Goal: Task Accomplishment & Management: Manage account settings

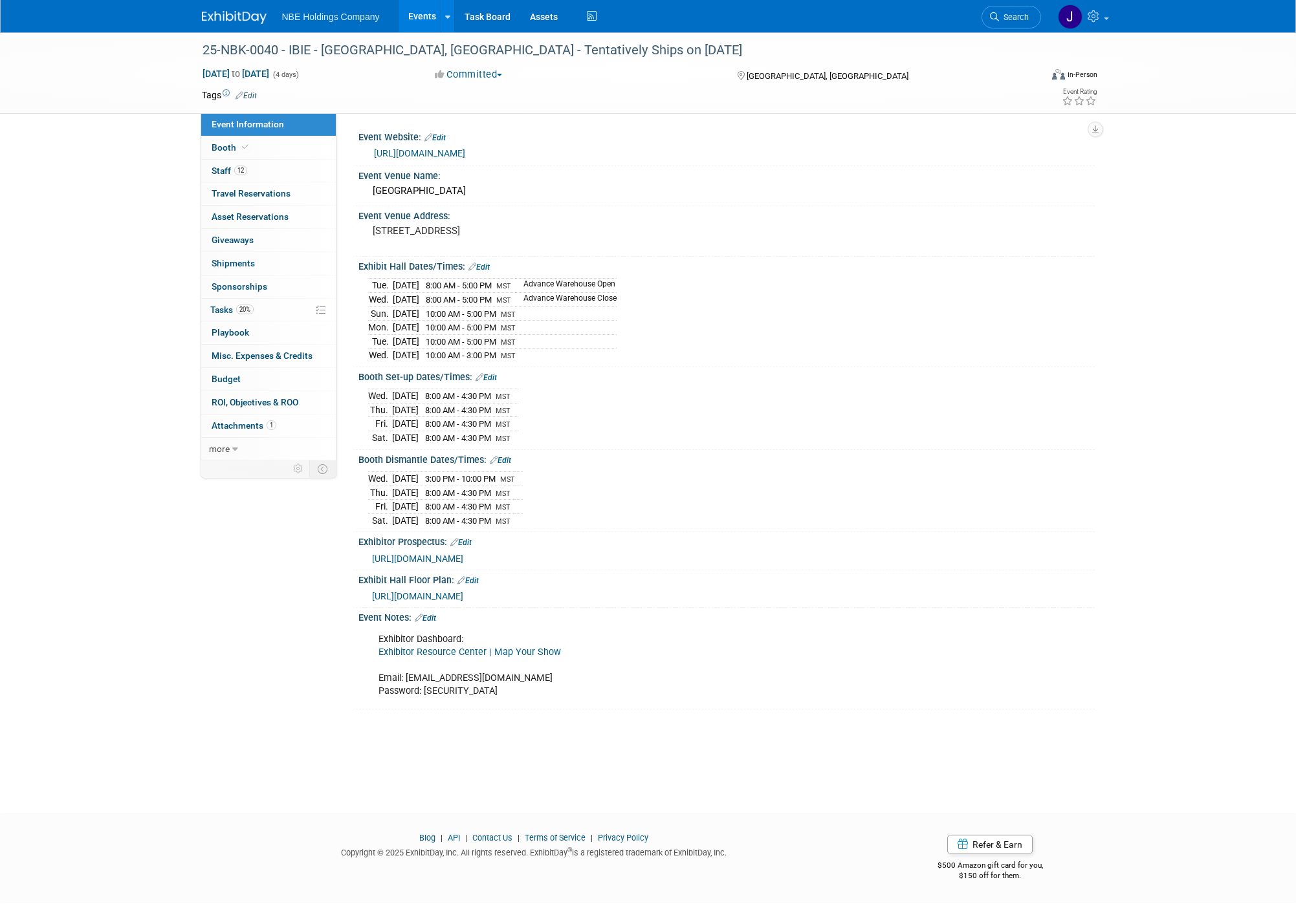
click at [550, 756] on div "25-NBK-0040 - IBIE - [GEOGRAPHIC_DATA], [GEOGRAPHIC_DATA] - Tentatively Ships o…" at bounding box center [648, 411] width 1296 height 757
click at [143, 182] on div "25-NBK-0040 - IBIE - Las Vegas, NV - Tentatively Ships on 9/5/2025 Sep 14, 2025…" at bounding box center [648, 411] width 1296 height 757
click at [148, 200] on div "25-NBK-0040 - IBIE - Las Vegas, NV - Tentatively Ships on 9/5/2025 Sep 14, 2025…" at bounding box center [648, 411] width 1296 height 757
click at [239, 311] on span "20%" at bounding box center [244, 310] width 17 height 10
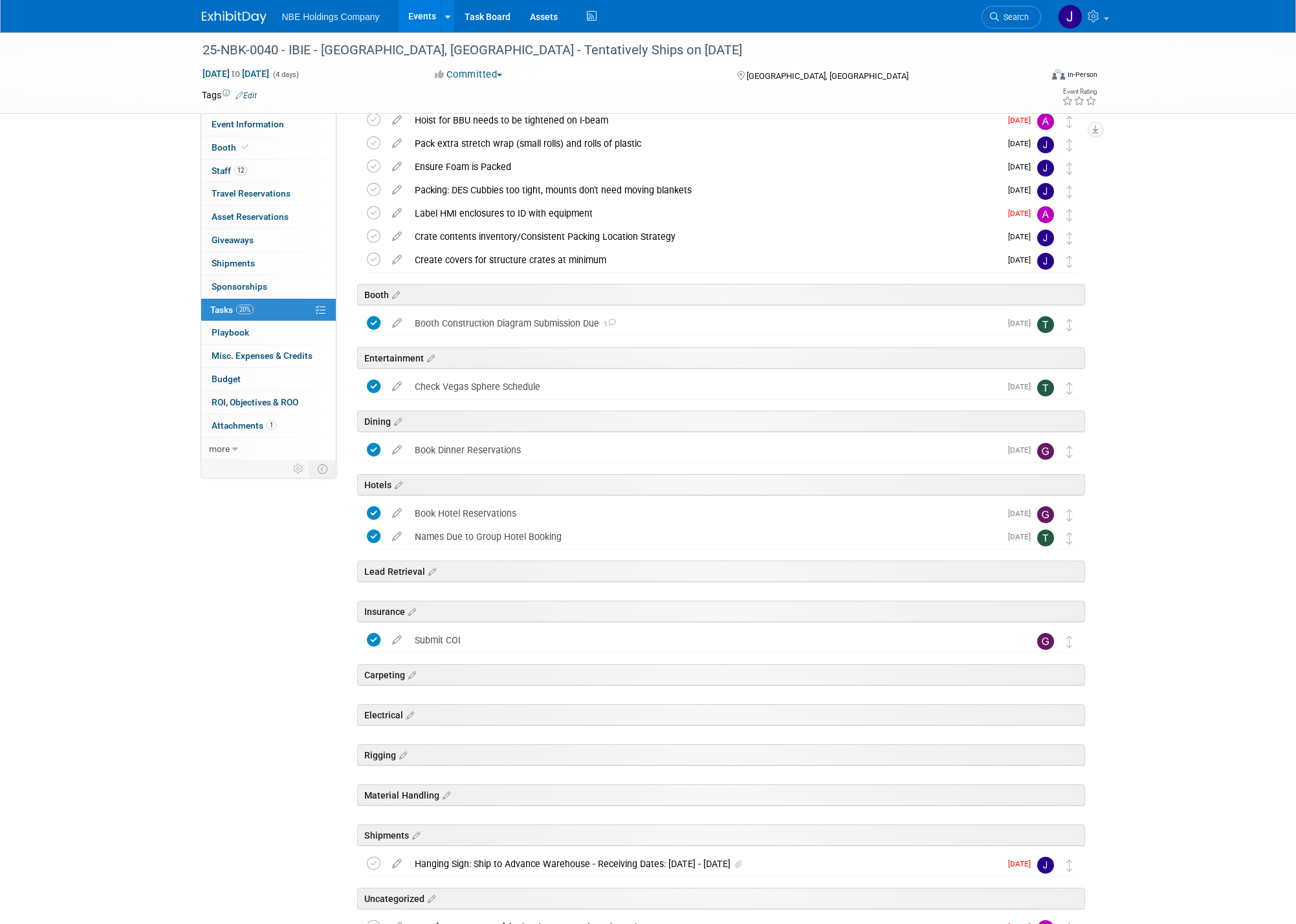
scroll to position [880, 0]
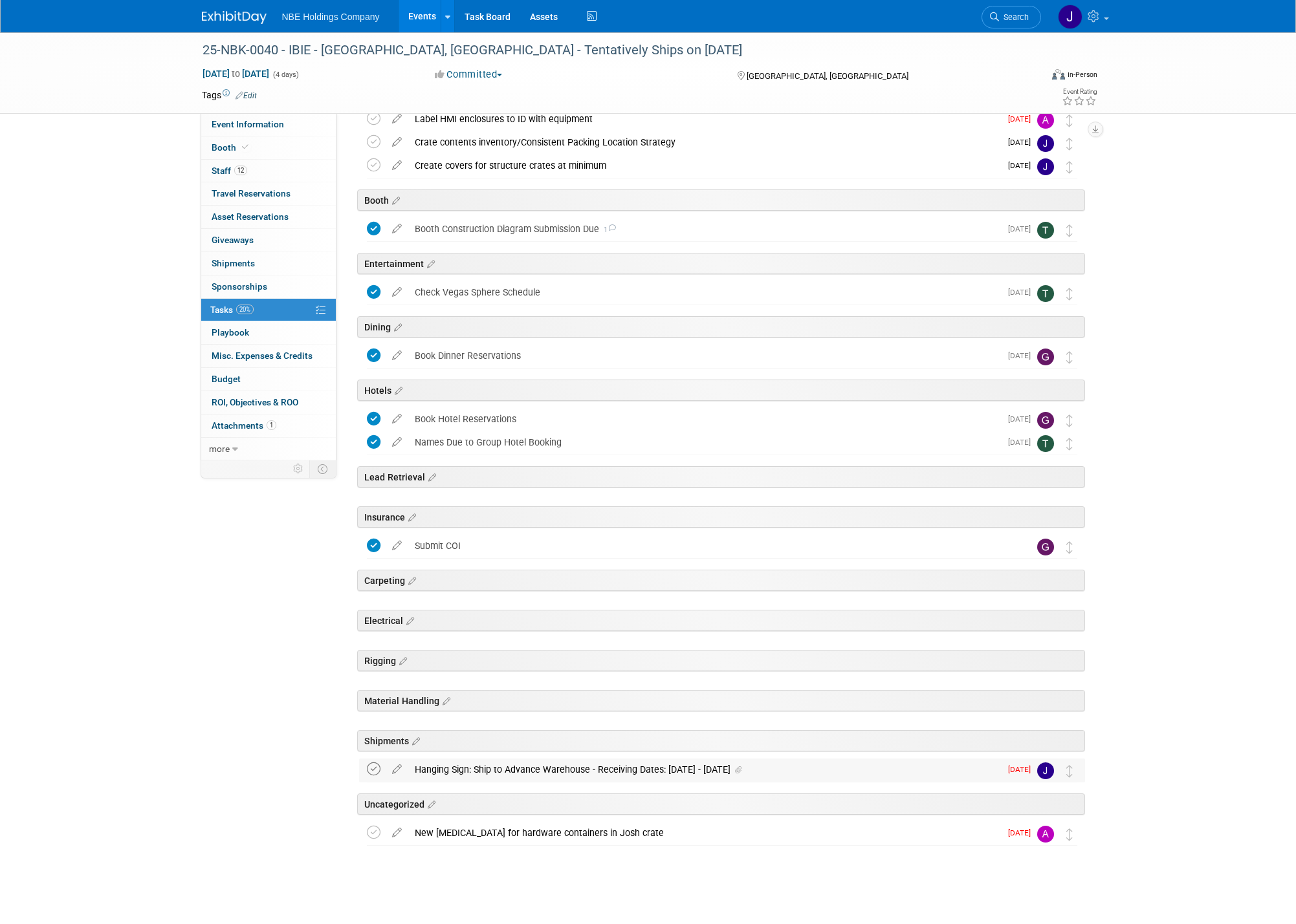
click at [373, 770] on icon at bounding box center [373, 769] width 14 height 14
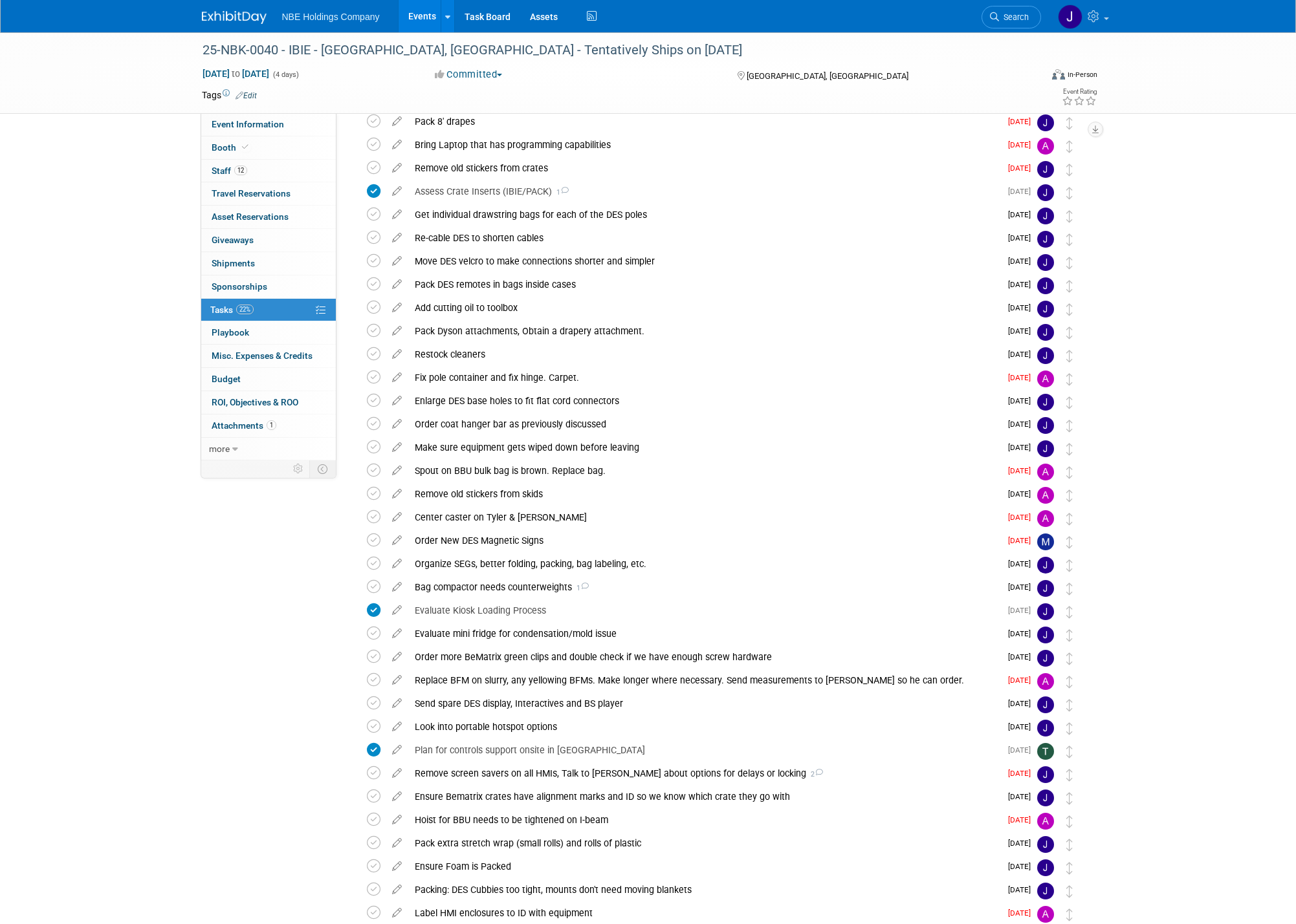
scroll to position [0, 0]
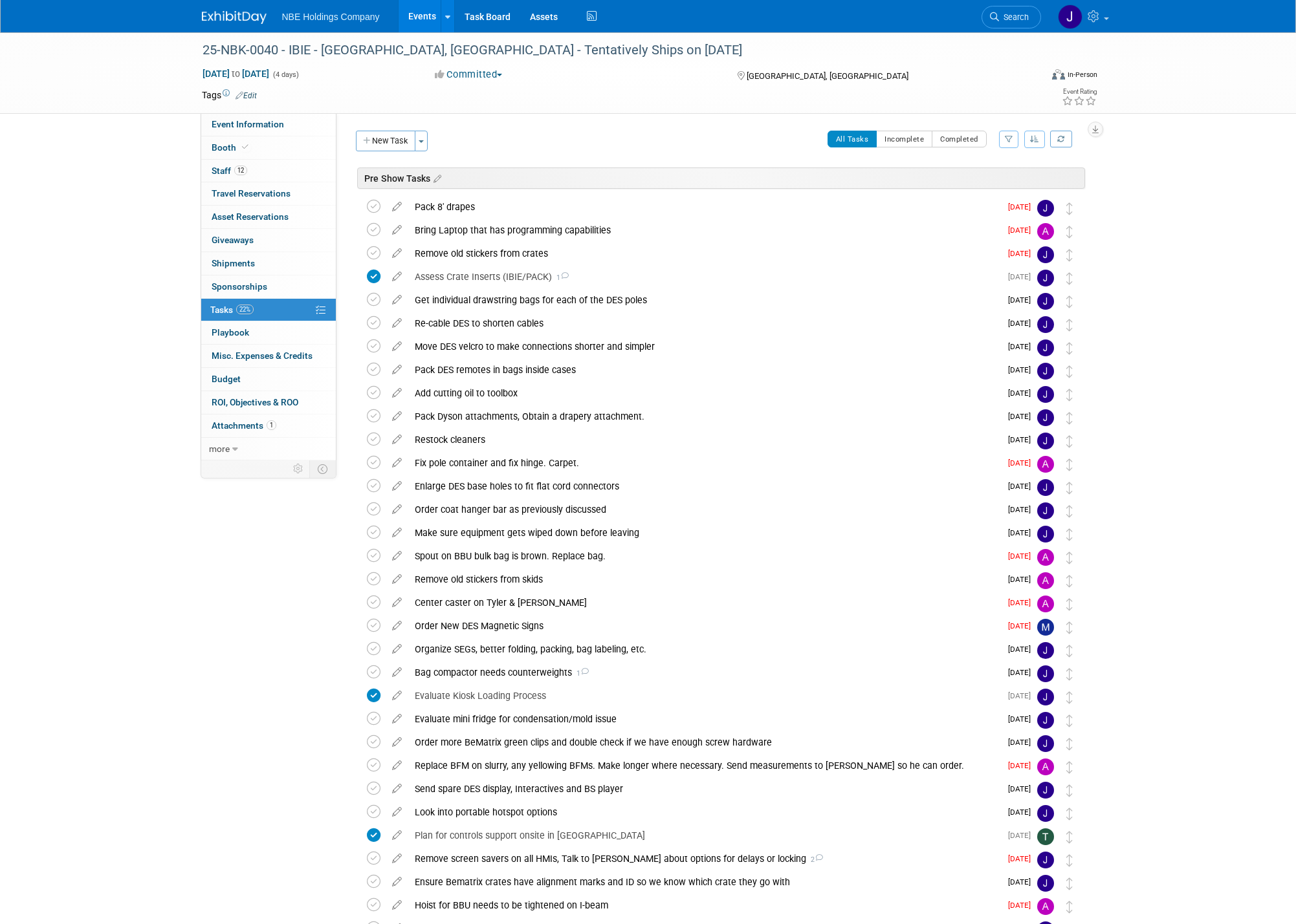
click at [1140, 209] on div "25-NBK-0040 - IBIE - Las Vegas, NV - Tentatively Ships on 9/5/2025 Sep 14, 2025…" at bounding box center [648, 918] width 1296 height 1771
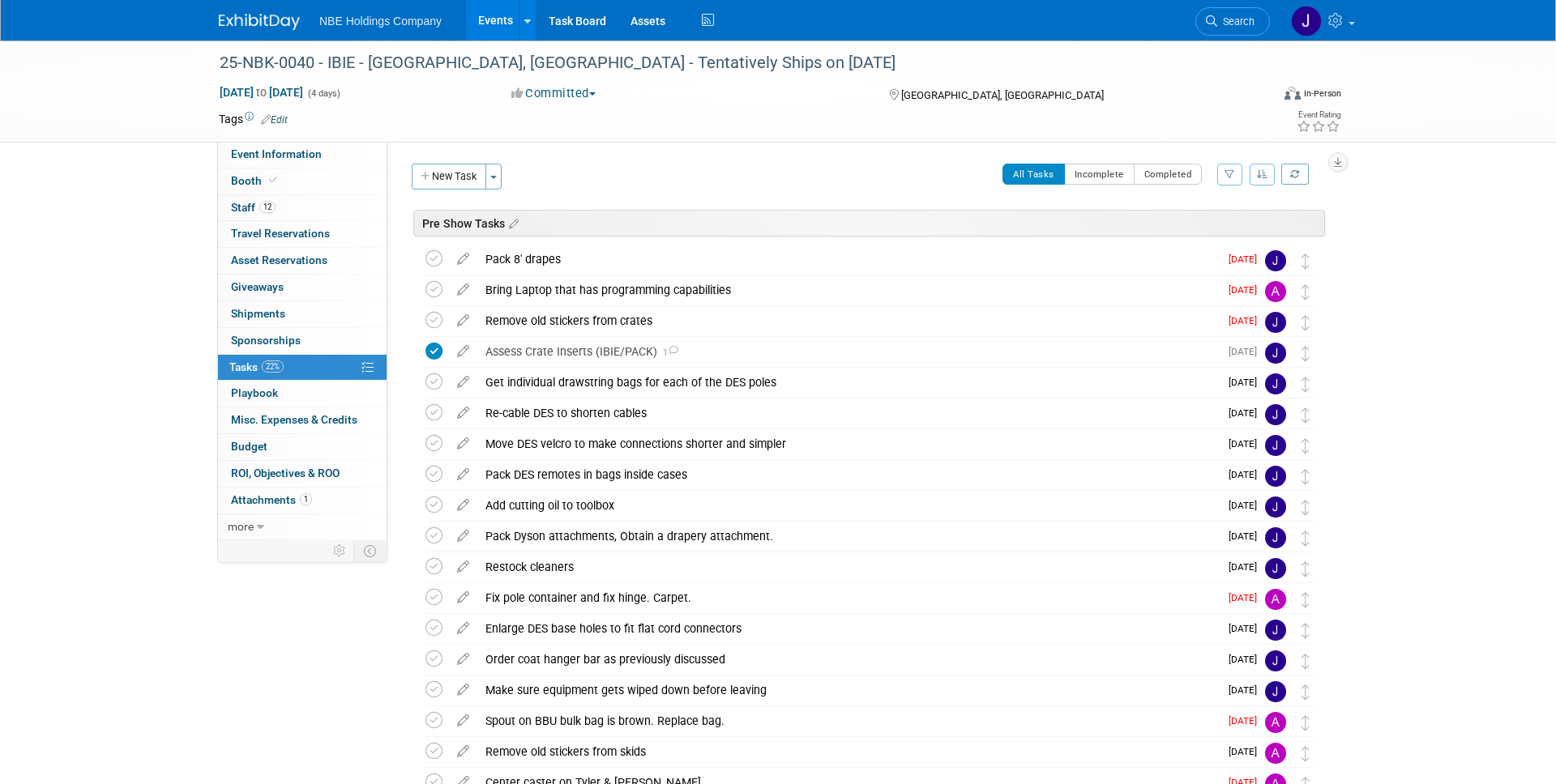
click at [816, 147] on div "Event Website: Edit https://www.bakingexpo.com/ Event Venue Name: Las Vegas Con…" at bounding box center [862, 340] width 950 height 398
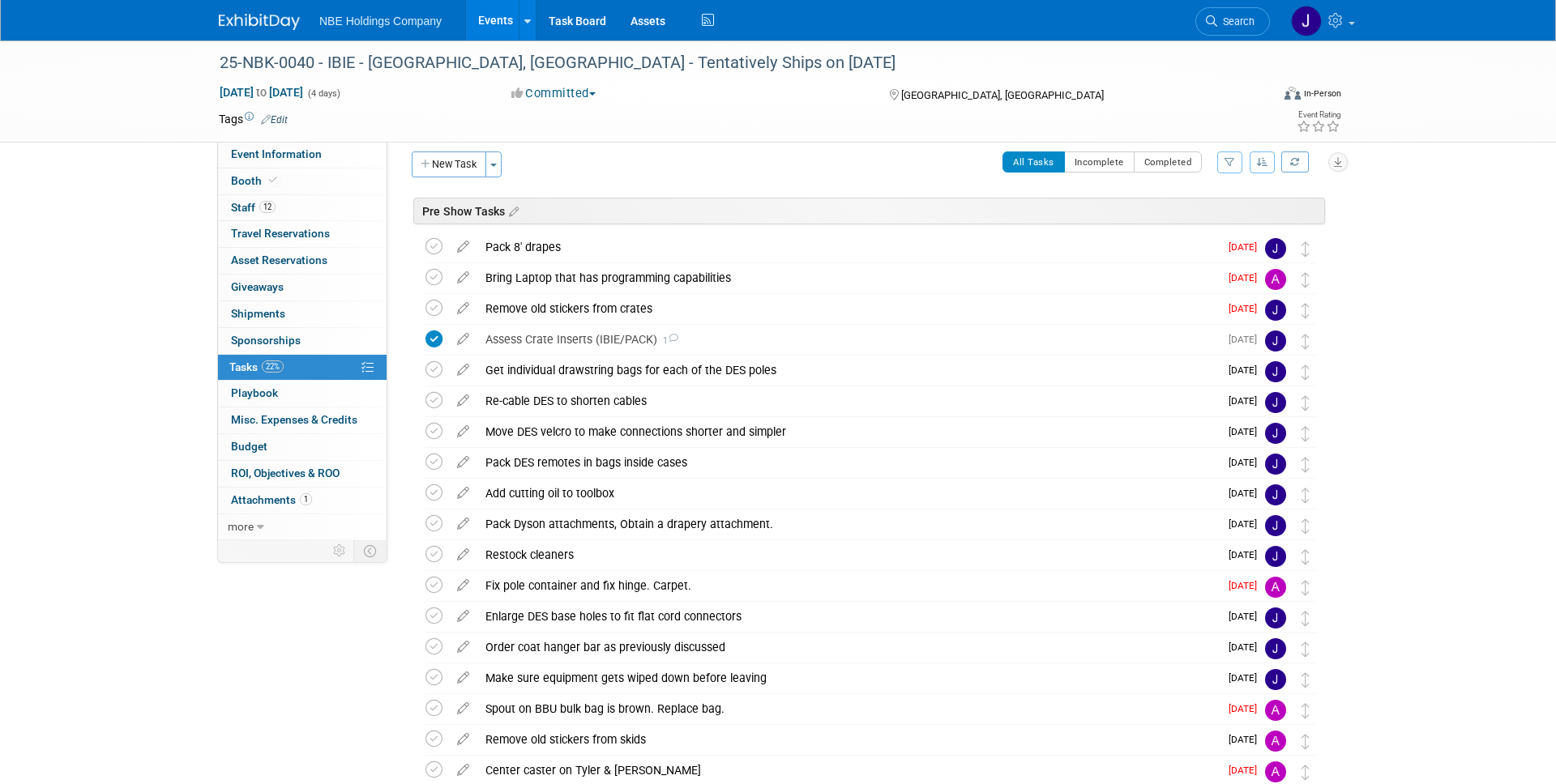
click at [811, 252] on div "Pack 8' drapes" at bounding box center [848, 247] width 741 height 28
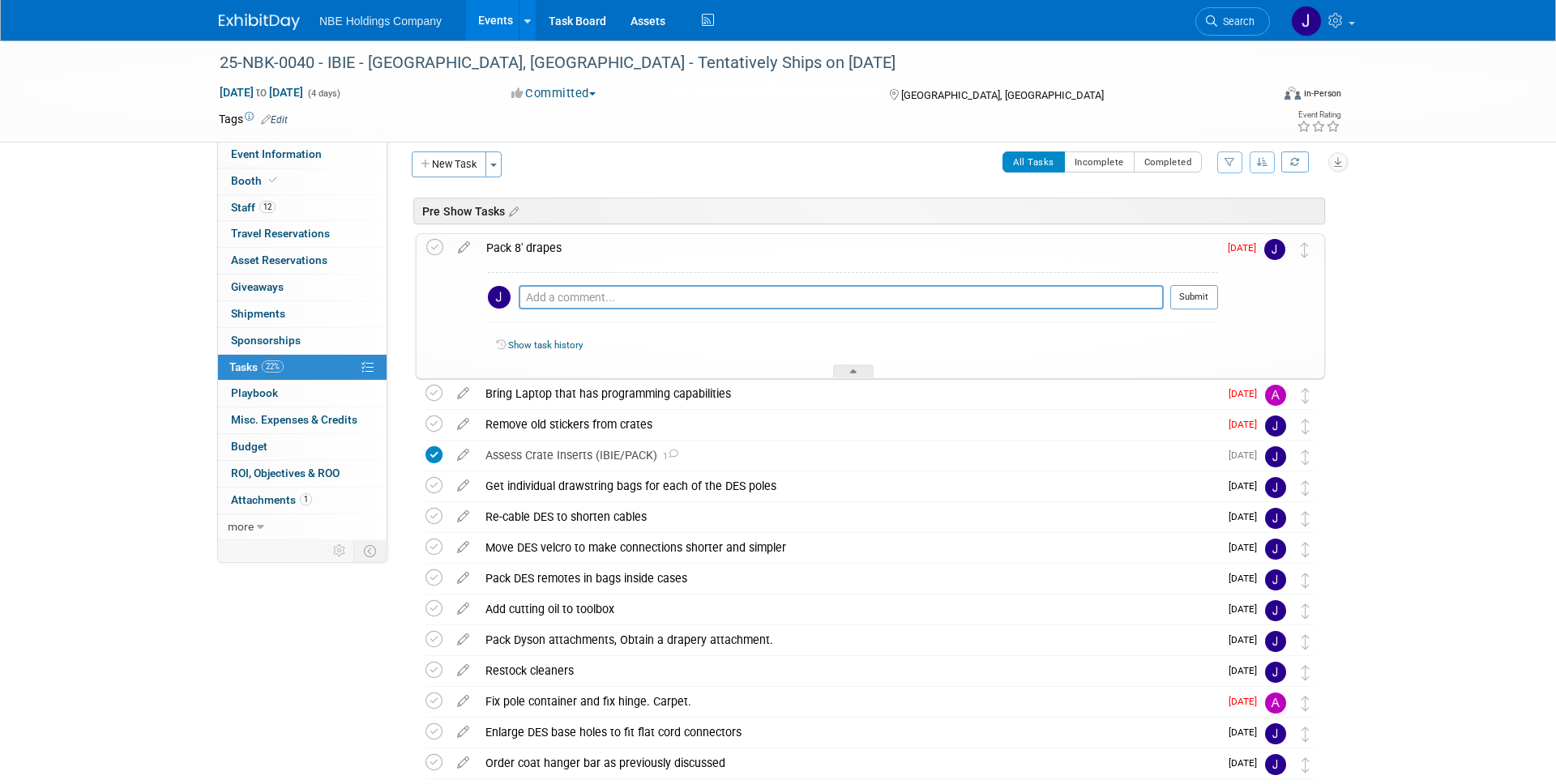
click at [791, 254] on div "Pack 8' drapes" at bounding box center [848, 247] width 740 height 28
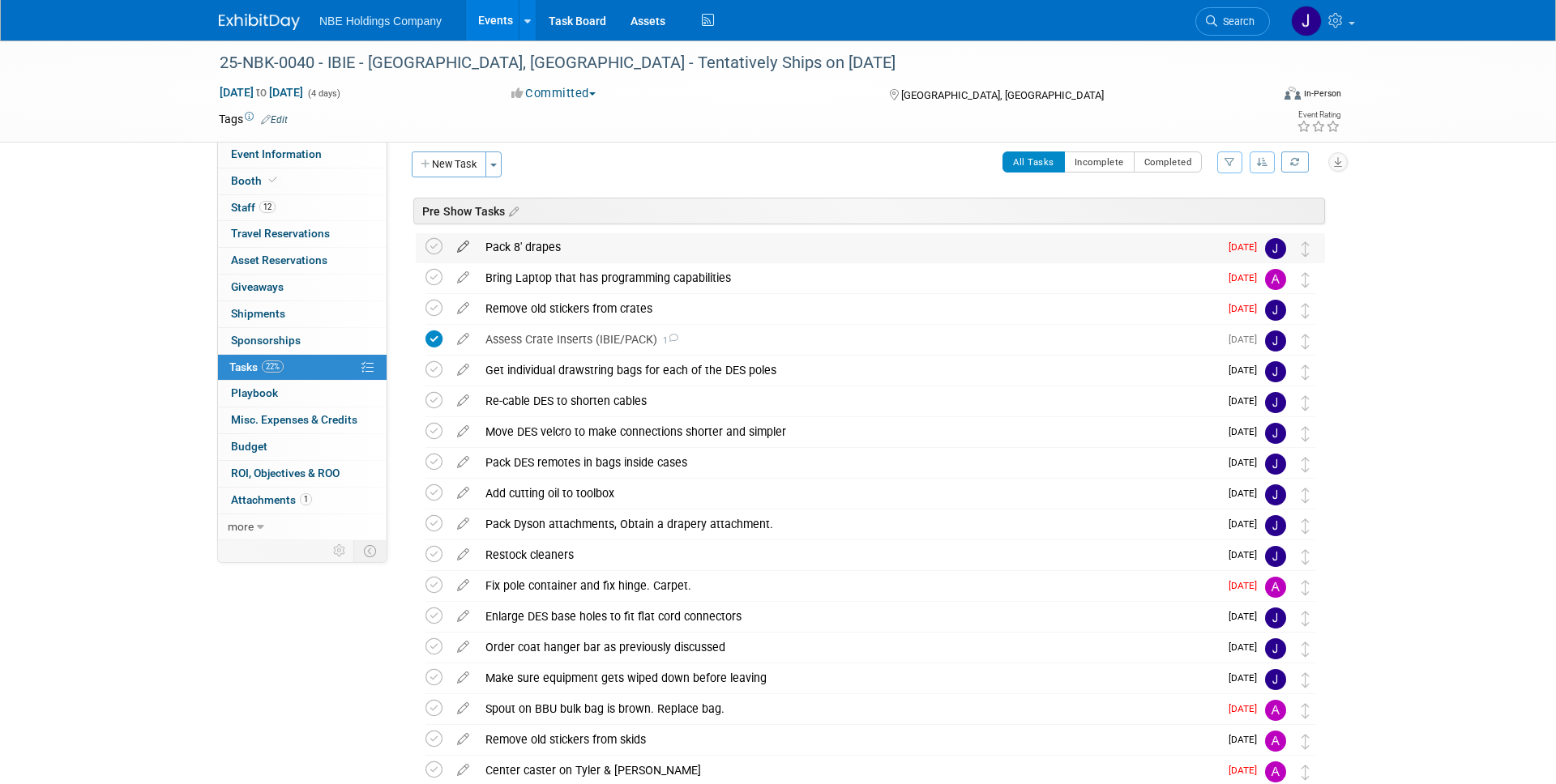
click at [465, 244] on icon at bounding box center [463, 243] width 29 height 20
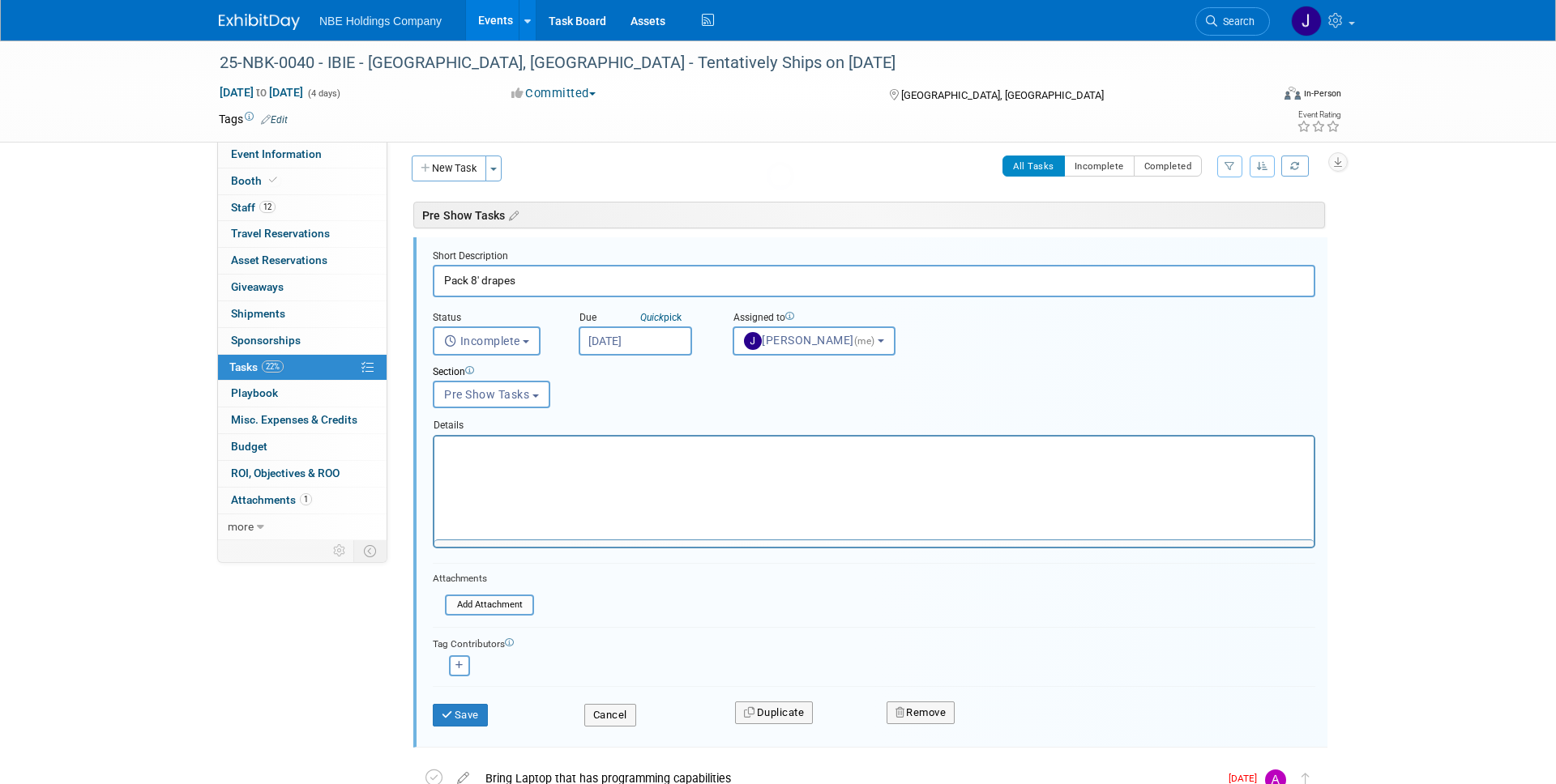
scroll to position [0, 0]
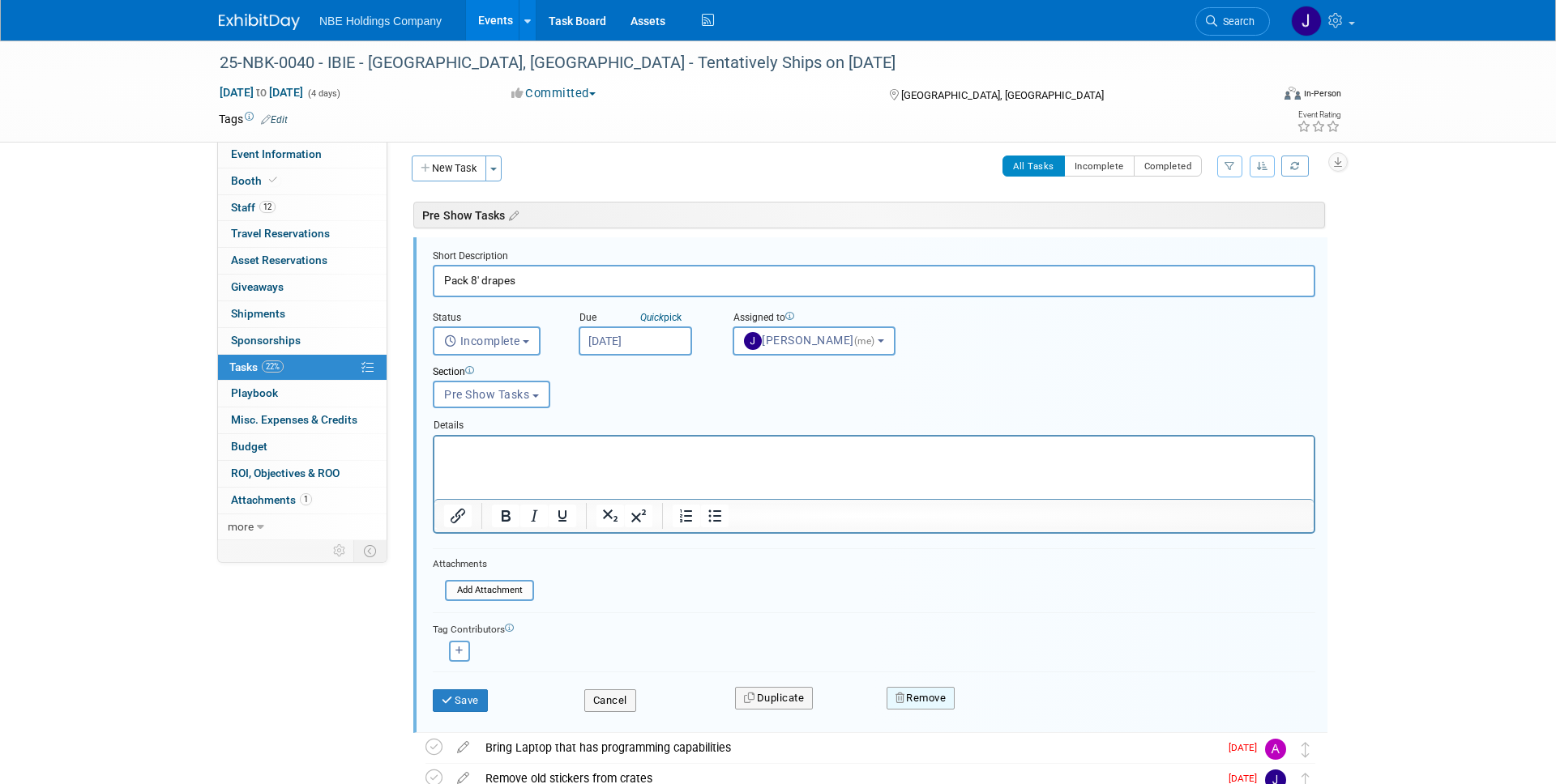
click at [923, 701] on button "Remove" at bounding box center [921, 698] width 68 height 23
click at [1010, 719] on link "Yes" at bounding box center [1010, 711] width 47 height 26
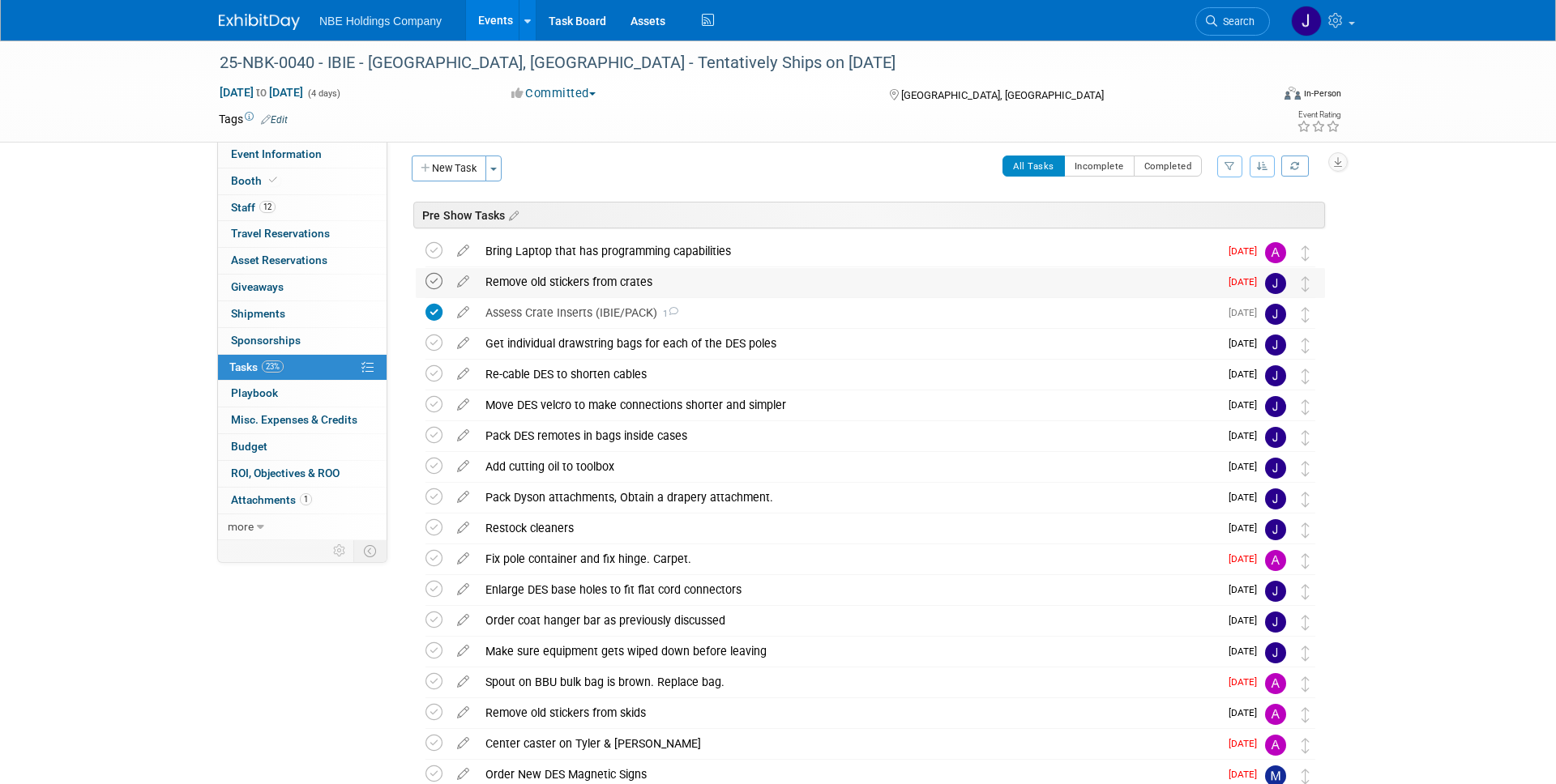
click at [432, 277] on icon at bounding box center [434, 281] width 17 height 17
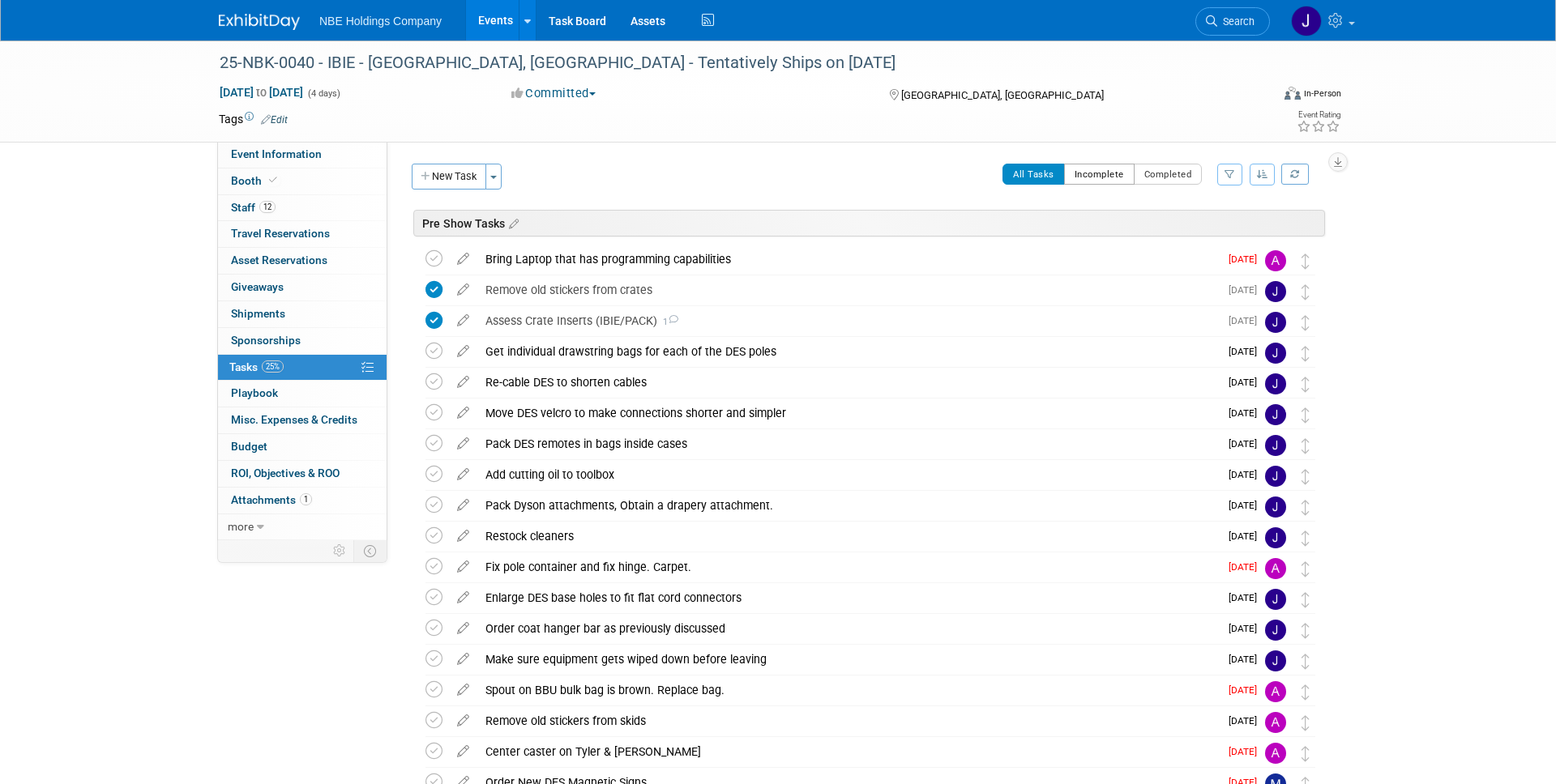
click at [1097, 170] on button "Incomplete" at bounding box center [1099, 174] width 70 height 21
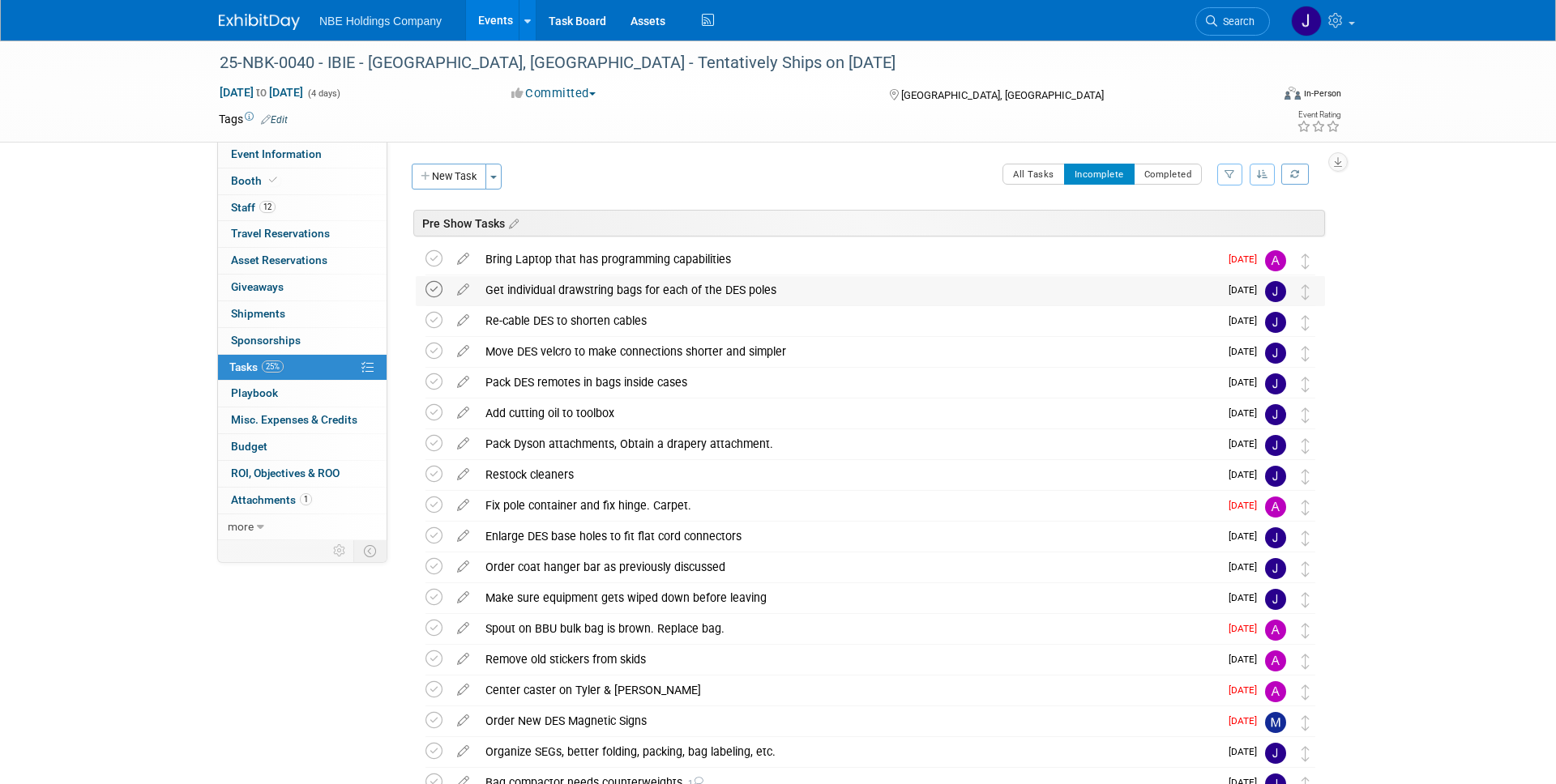
click at [432, 287] on icon at bounding box center [434, 290] width 17 height 17
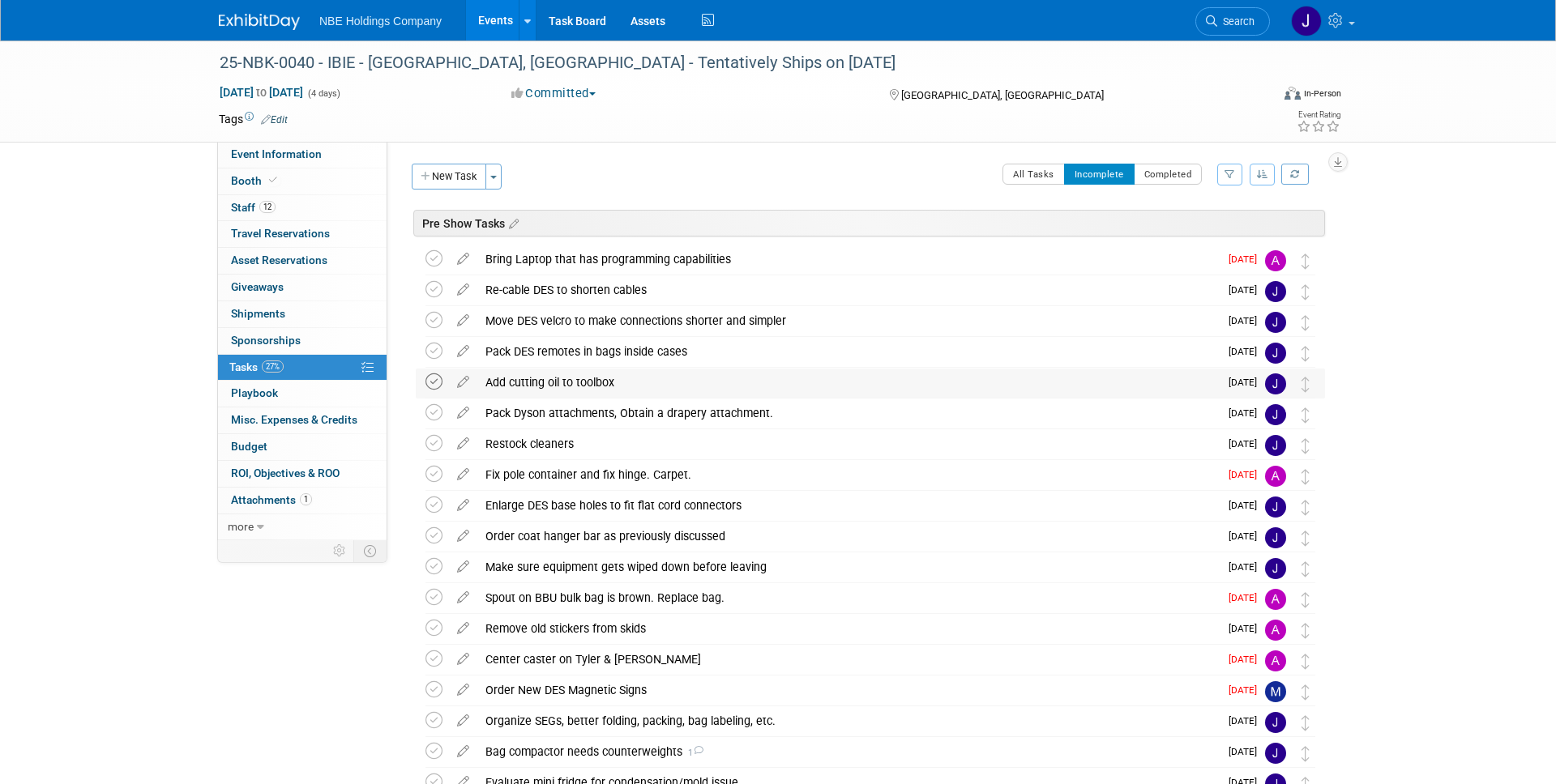
click at [432, 381] on icon at bounding box center [434, 382] width 17 height 17
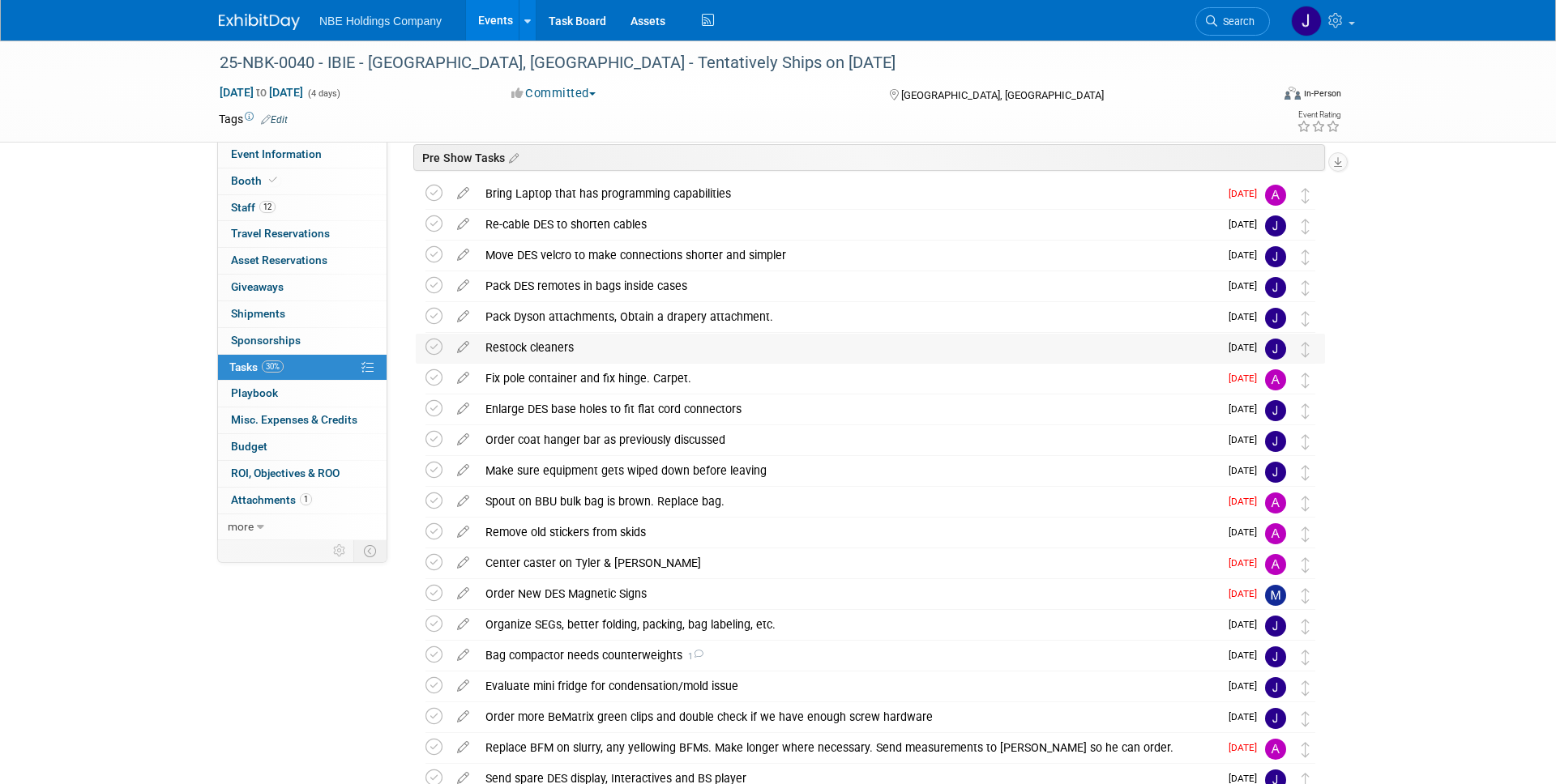
scroll to position [68, 0]
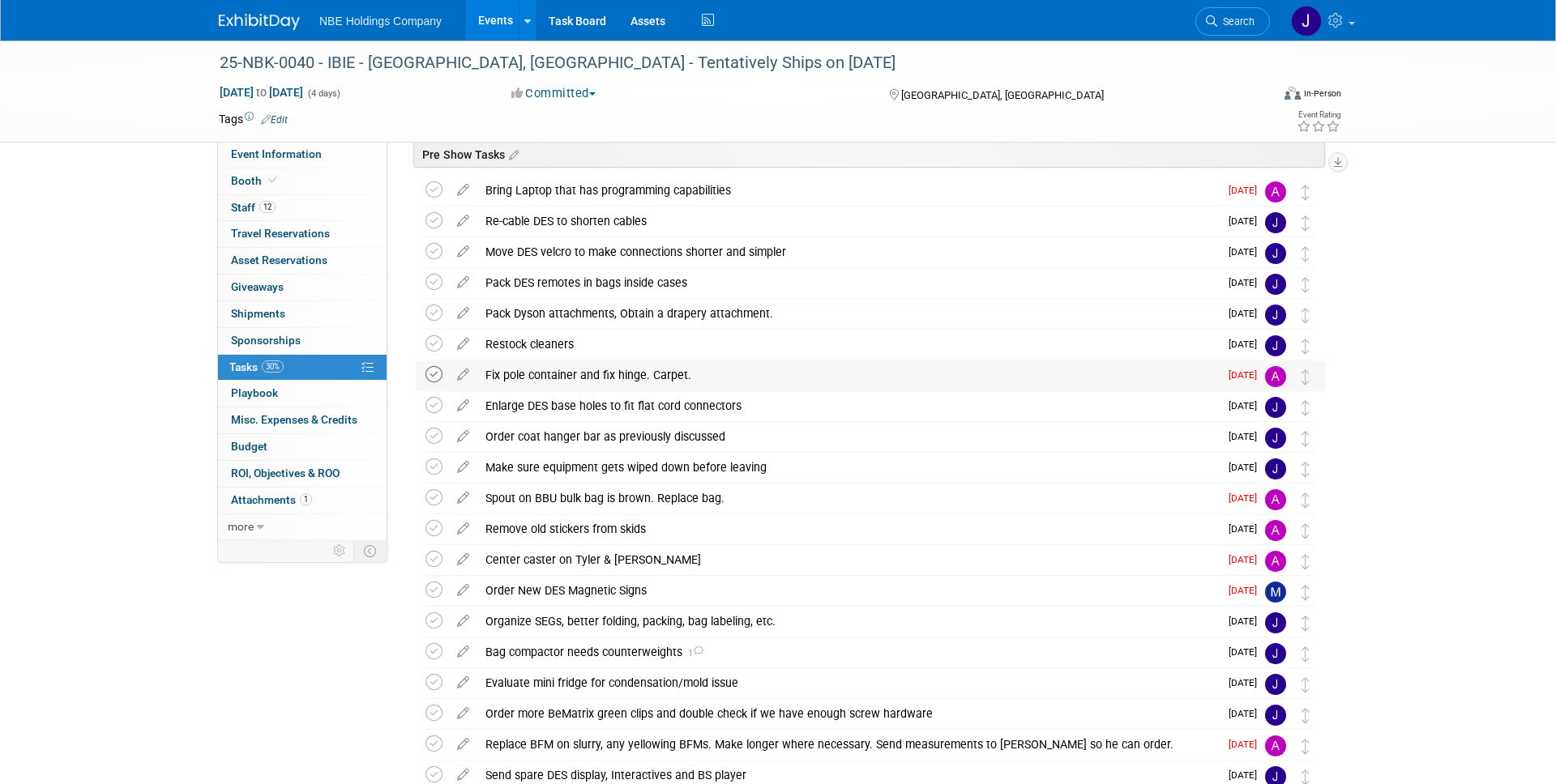
click at [436, 371] on icon at bounding box center [434, 374] width 17 height 17
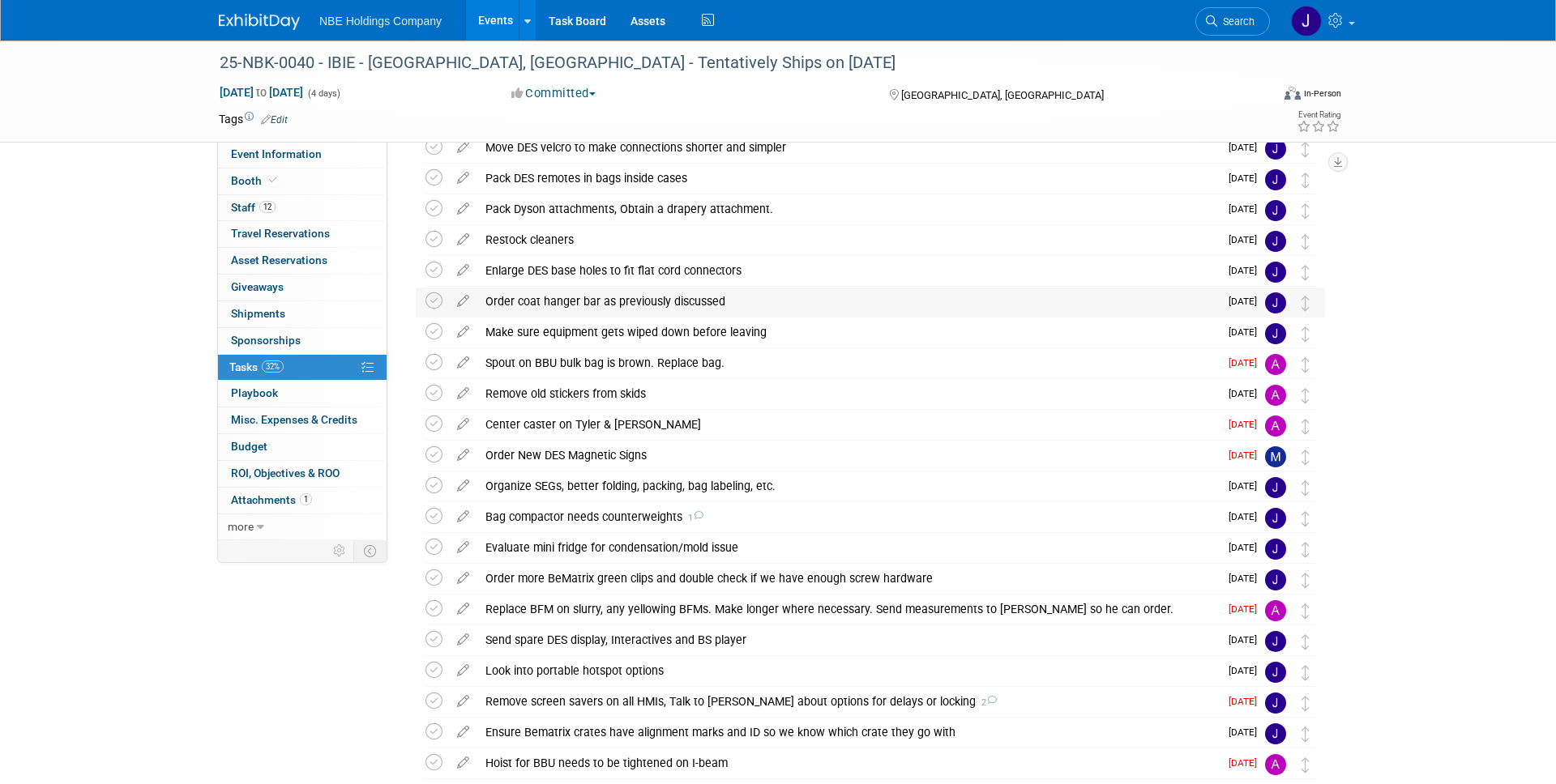
scroll to position [176, 0]
click at [748, 297] on div "Order coat hanger bar as previously discussed" at bounding box center [848, 298] width 741 height 28
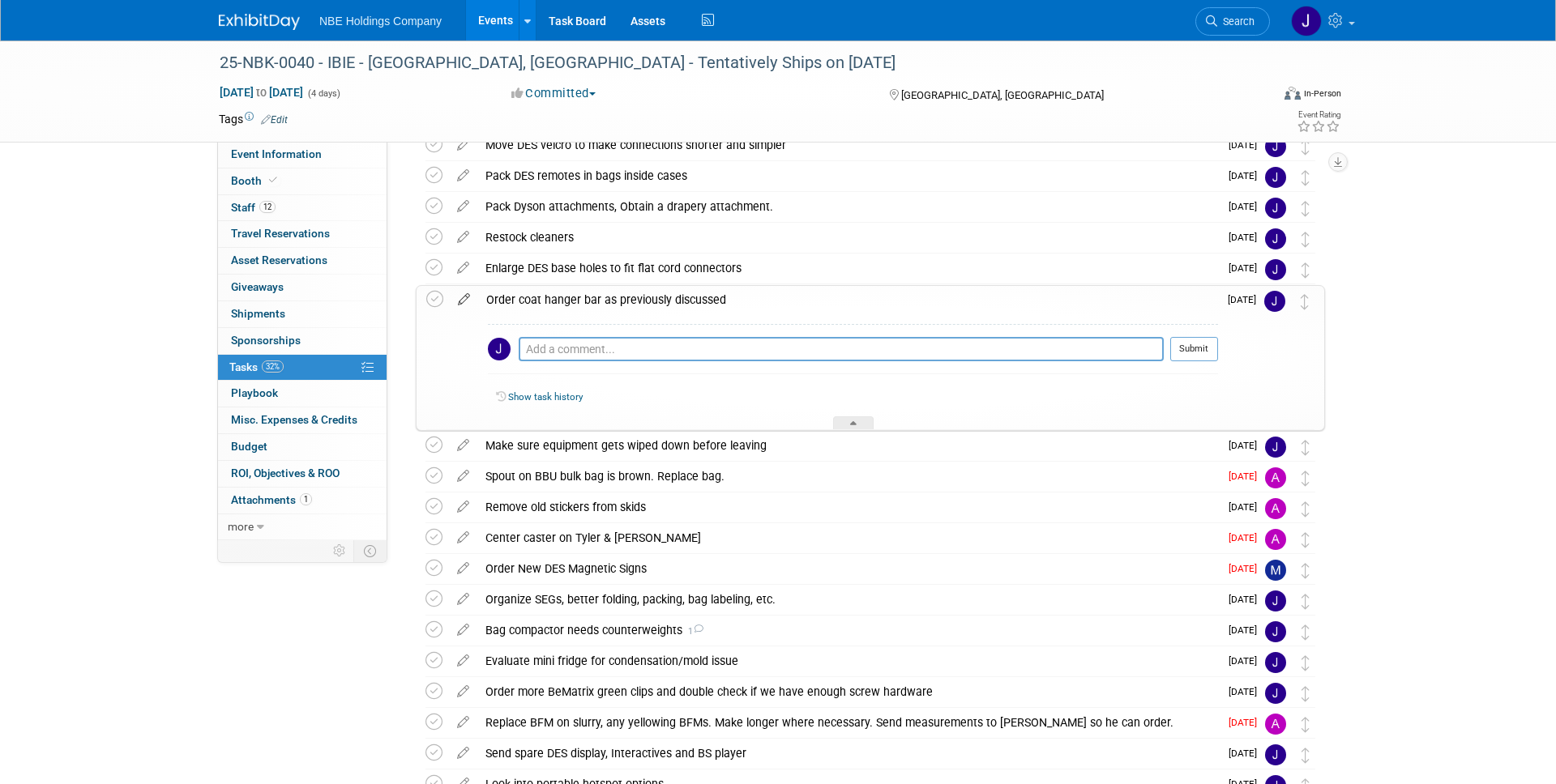
click at [466, 294] on icon at bounding box center [464, 296] width 29 height 20
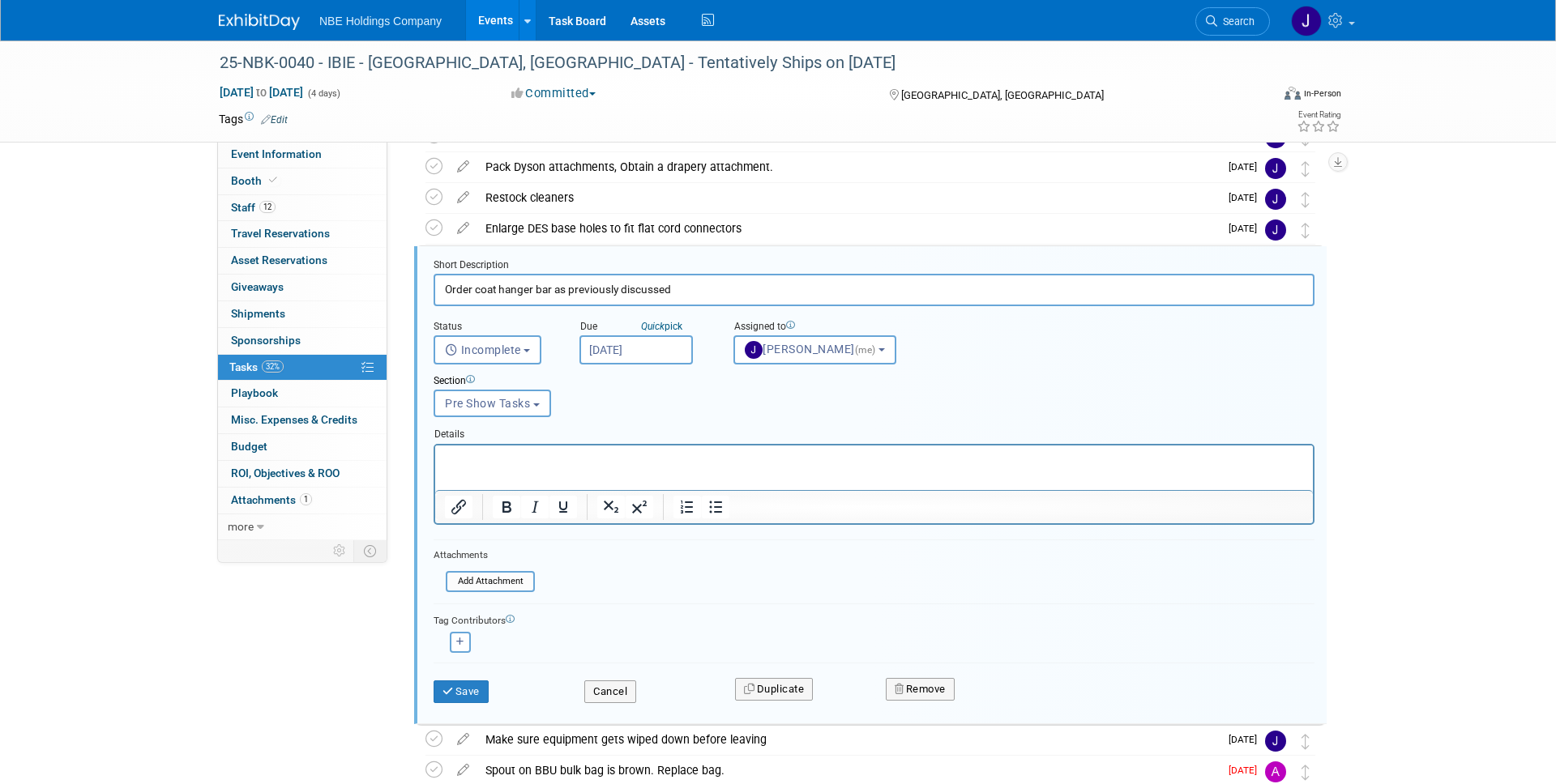
scroll to position [224, 0]
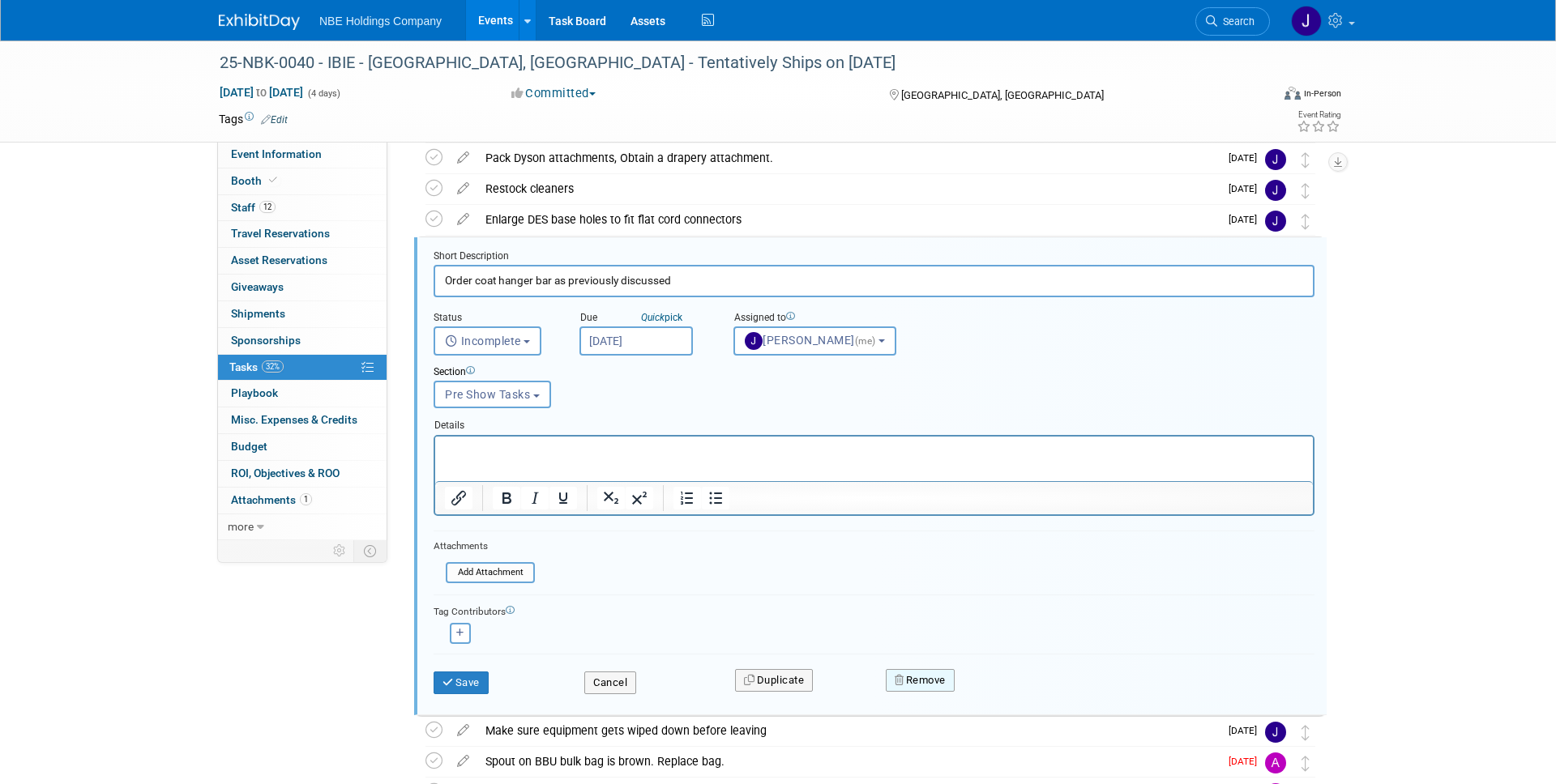
click at [935, 684] on button "Remove" at bounding box center [920, 680] width 68 height 23
click at [1020, 697] on link "Yes" at bounding box center [1010, 693] width 47 height 26
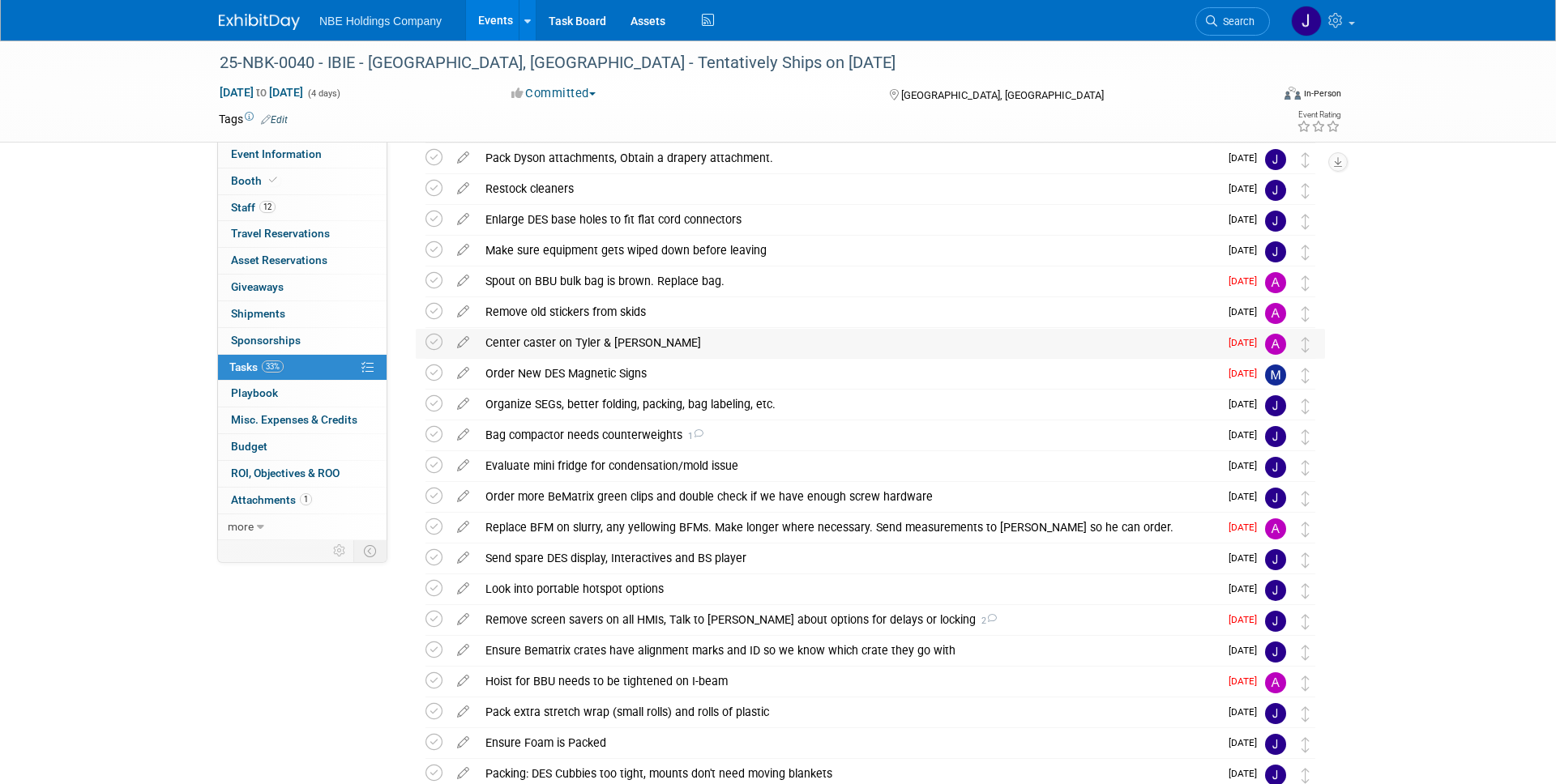
click at [693, 335] on div "Center caster on Tyler & Josh crate" at bounding box center [848, 342] width 741 height 28
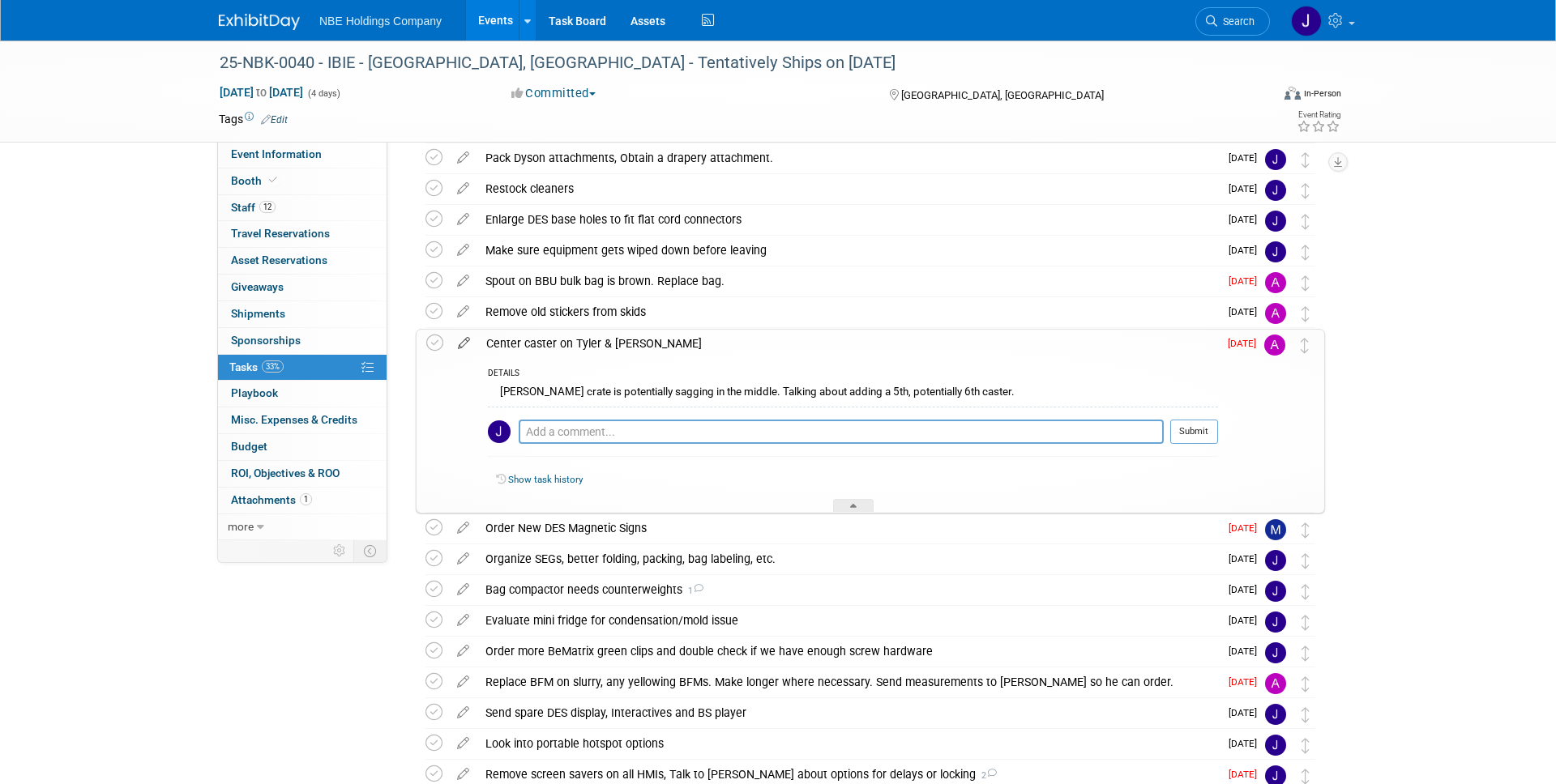
click at [459, 335] on icon at bounding box center [464, 339] width 29 height 20
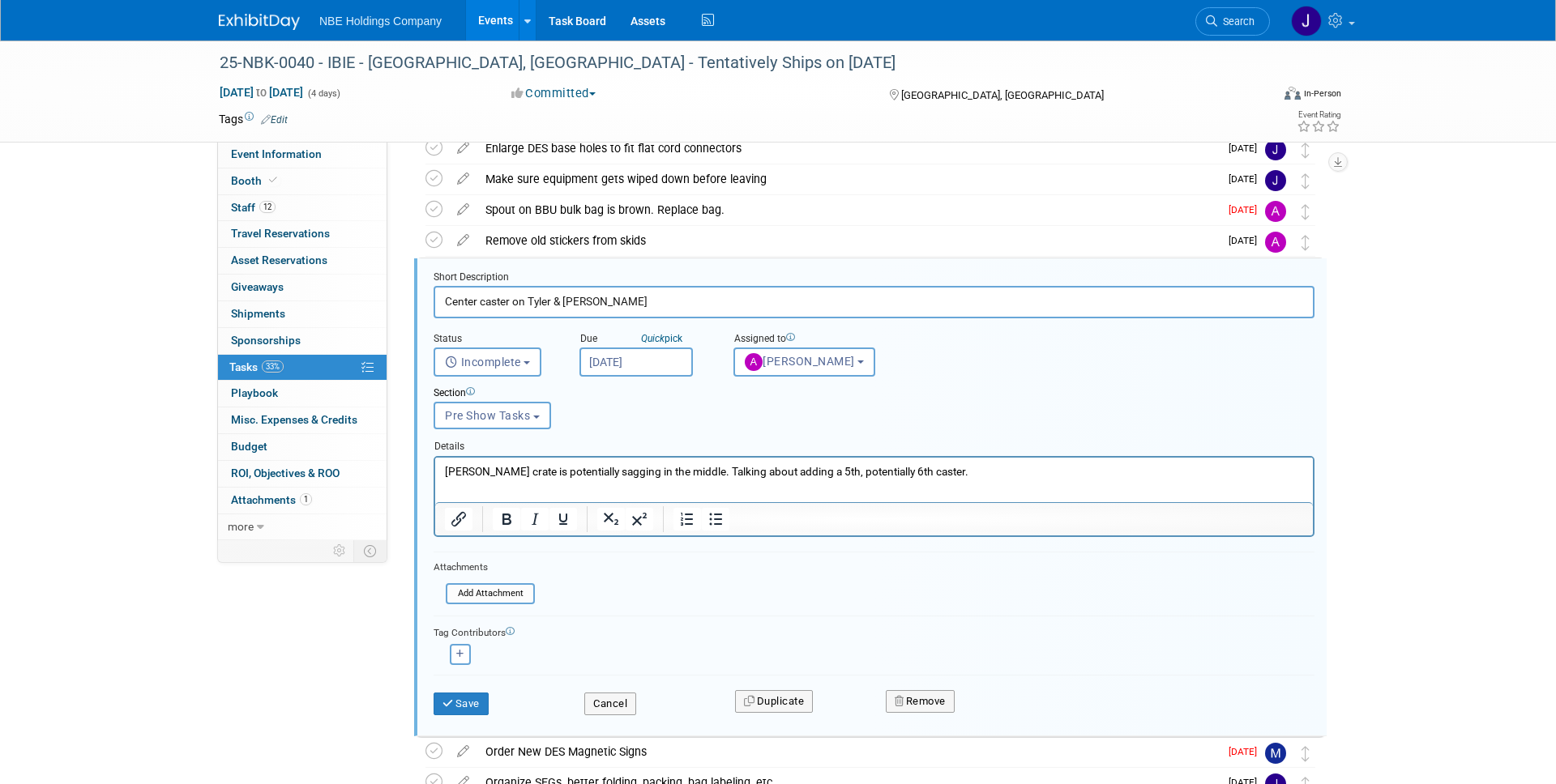
scroll to position [316, 0]
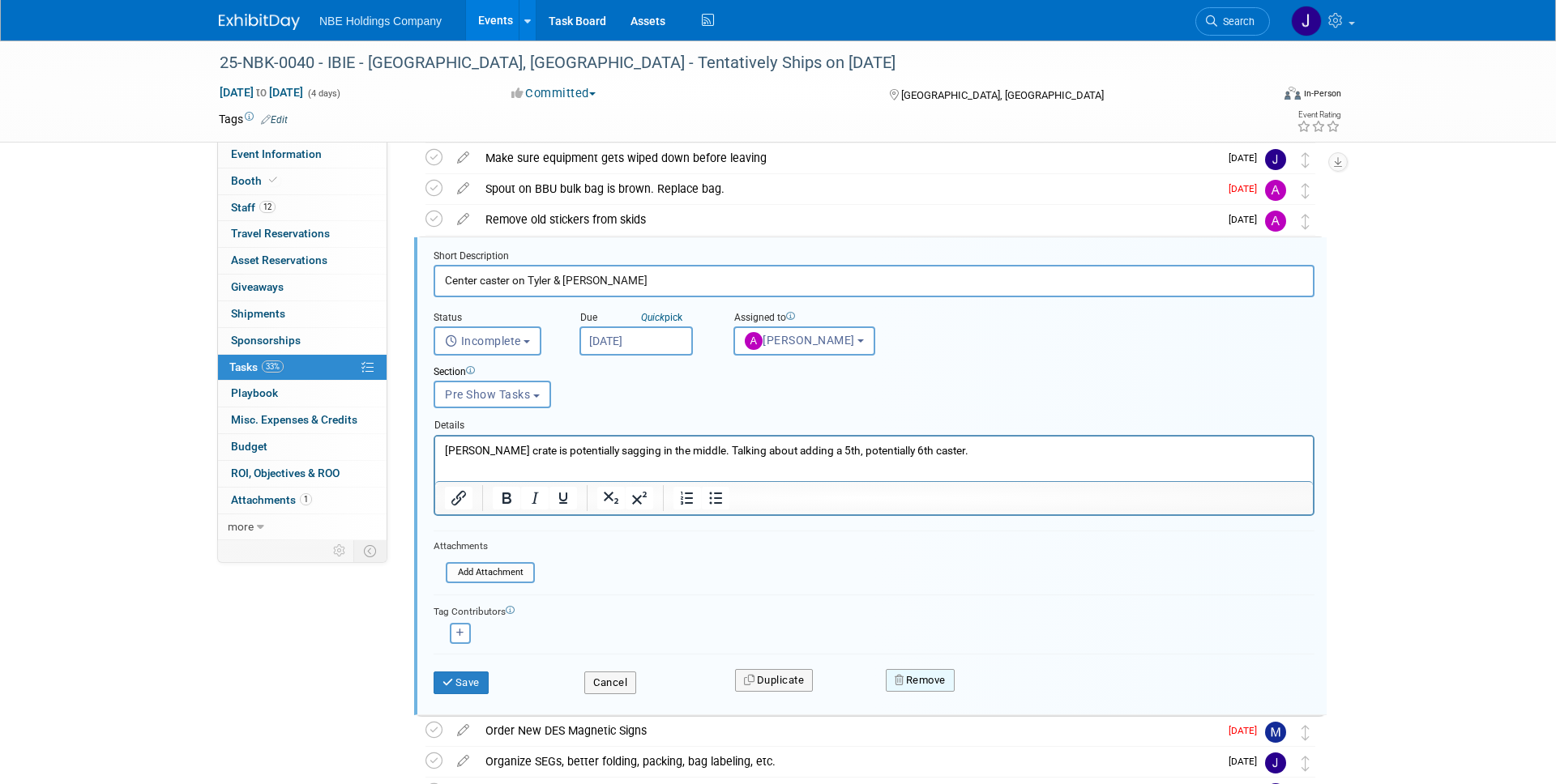
click at [932, 675] on button "Remove" at bounding box center [920, 680] width 68 height 23
click at [1004, 698] on link "Yes" at bounding box center [1010, 693] width 47 height 26
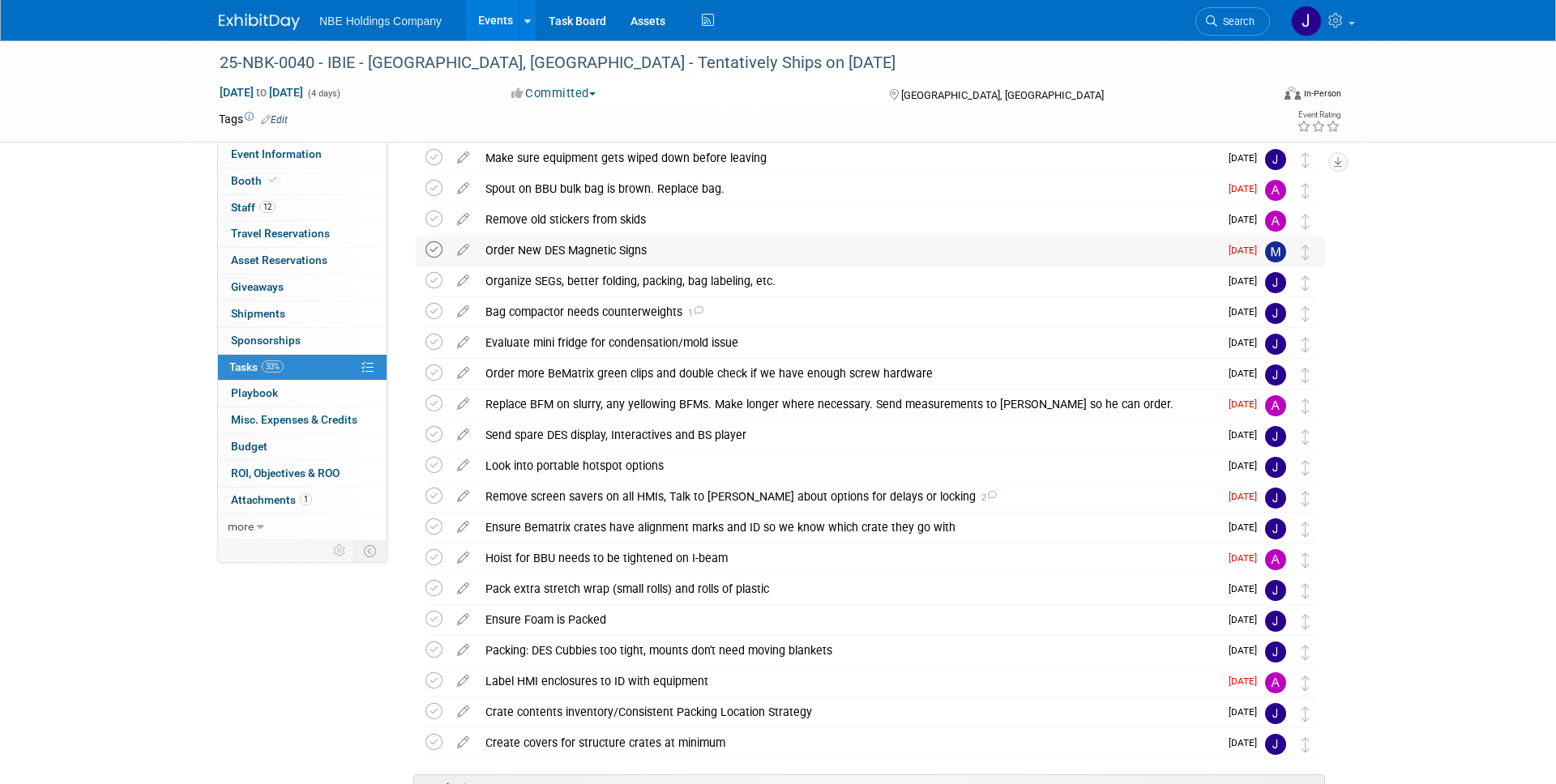
click at [437, 249] on icon at bounding box center [434, 250] width 17 height 17
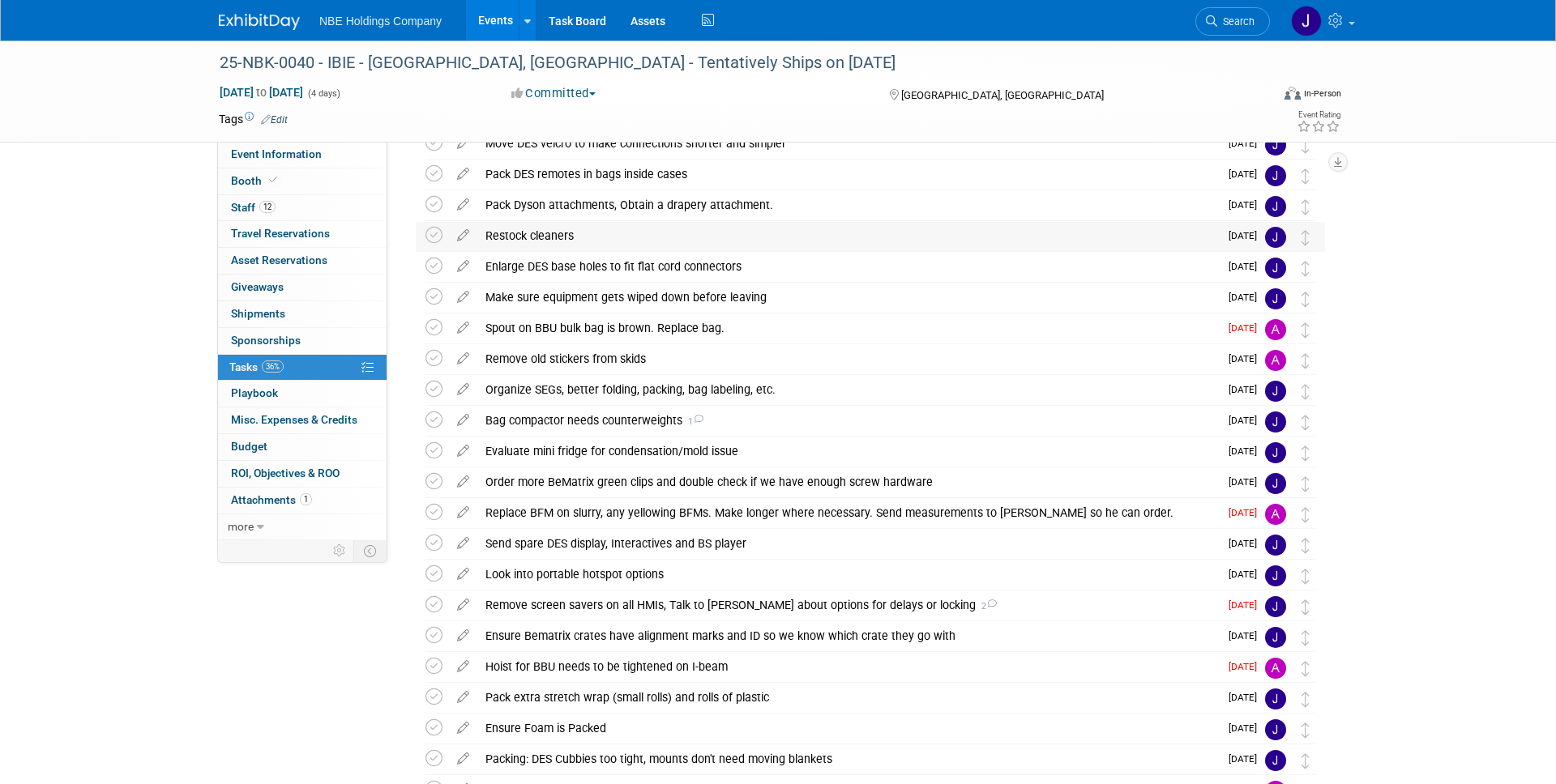
scroll to position [0, 0]
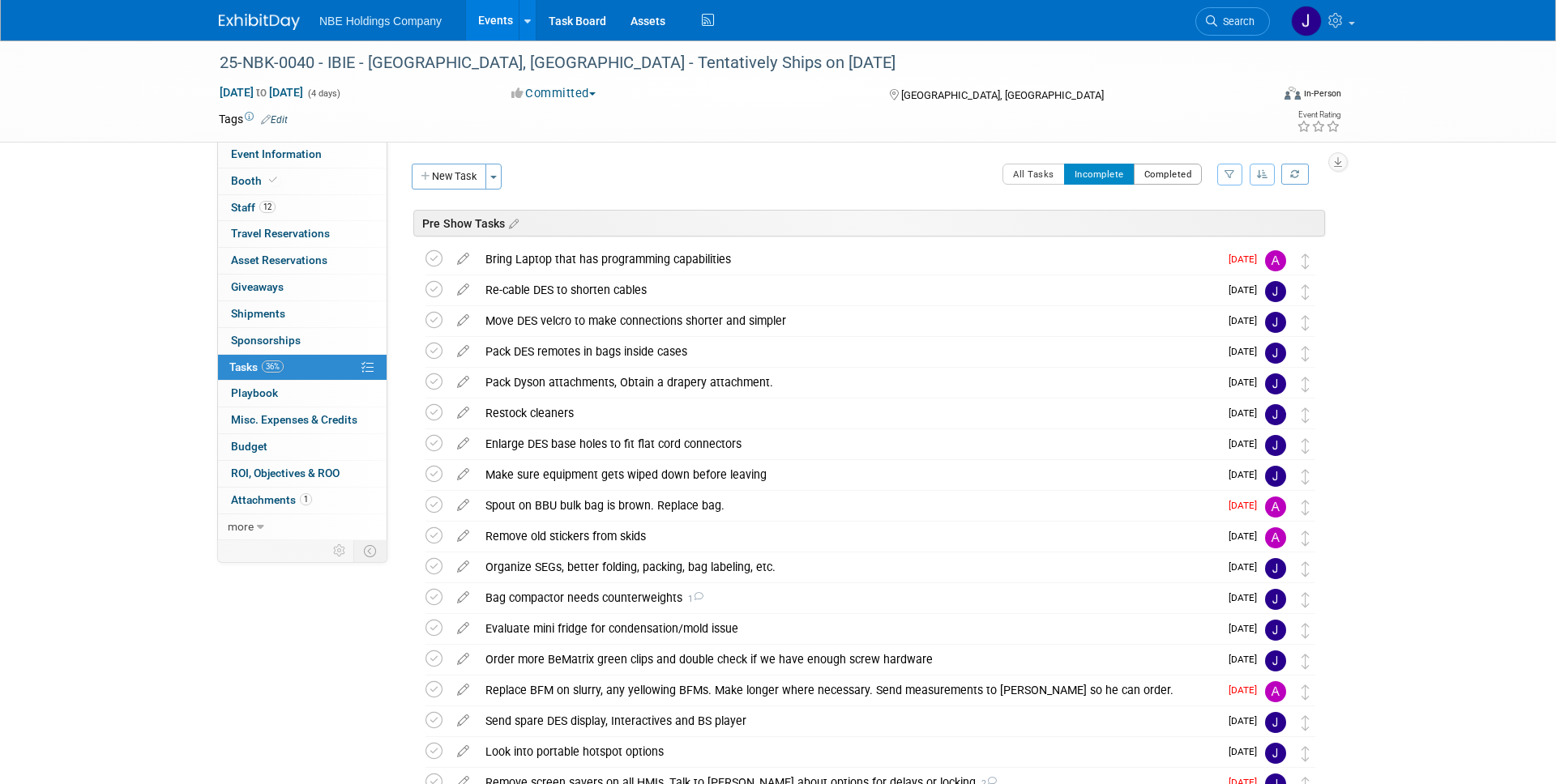
click at [1164, 172] on button "Completed" at bounding box center [1168, 174] width 68 height 21
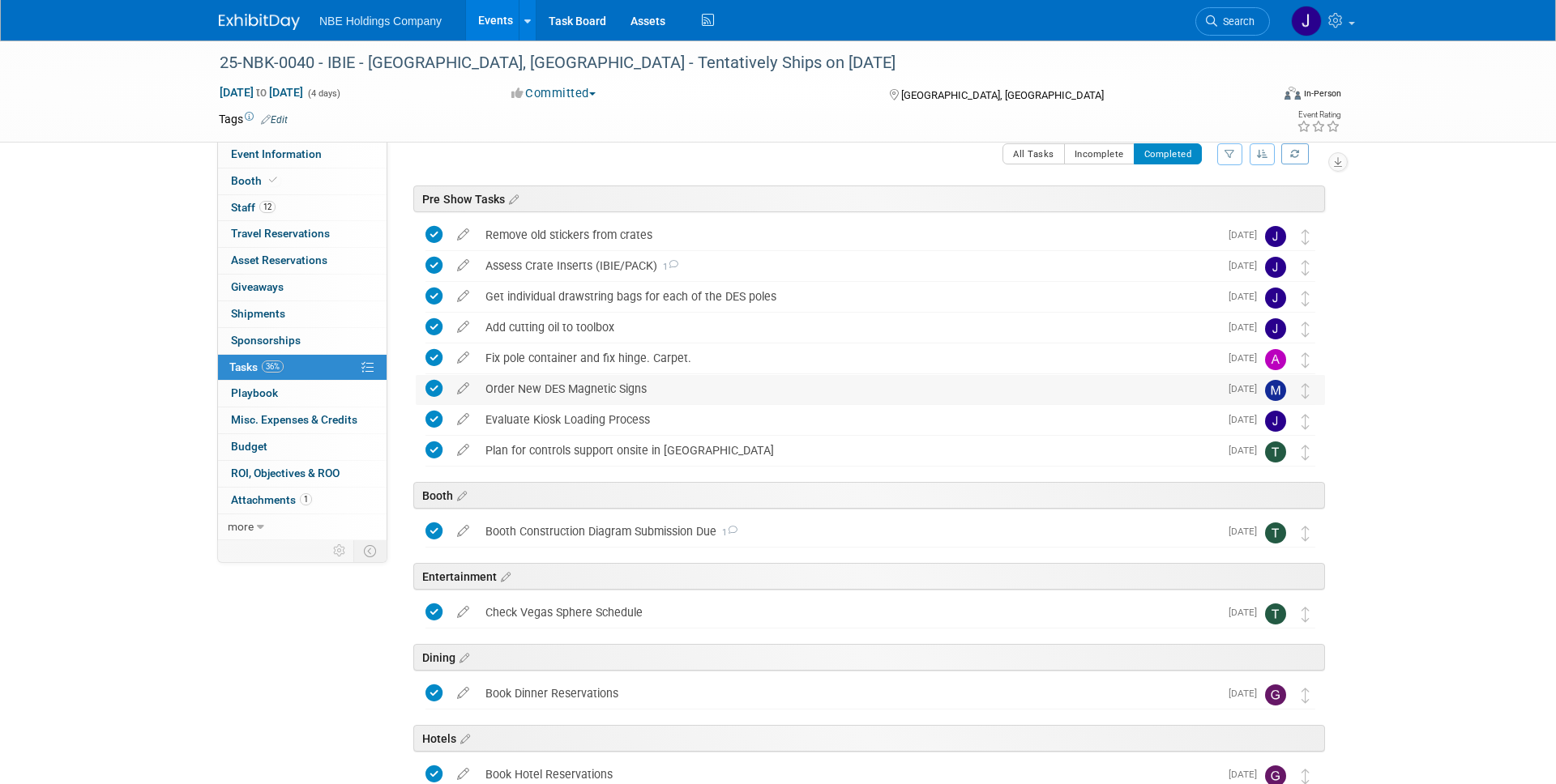
scroll to position [22, 0]
click at [435, 382] on icon at bounding box center [434, 387] width 17 height 17
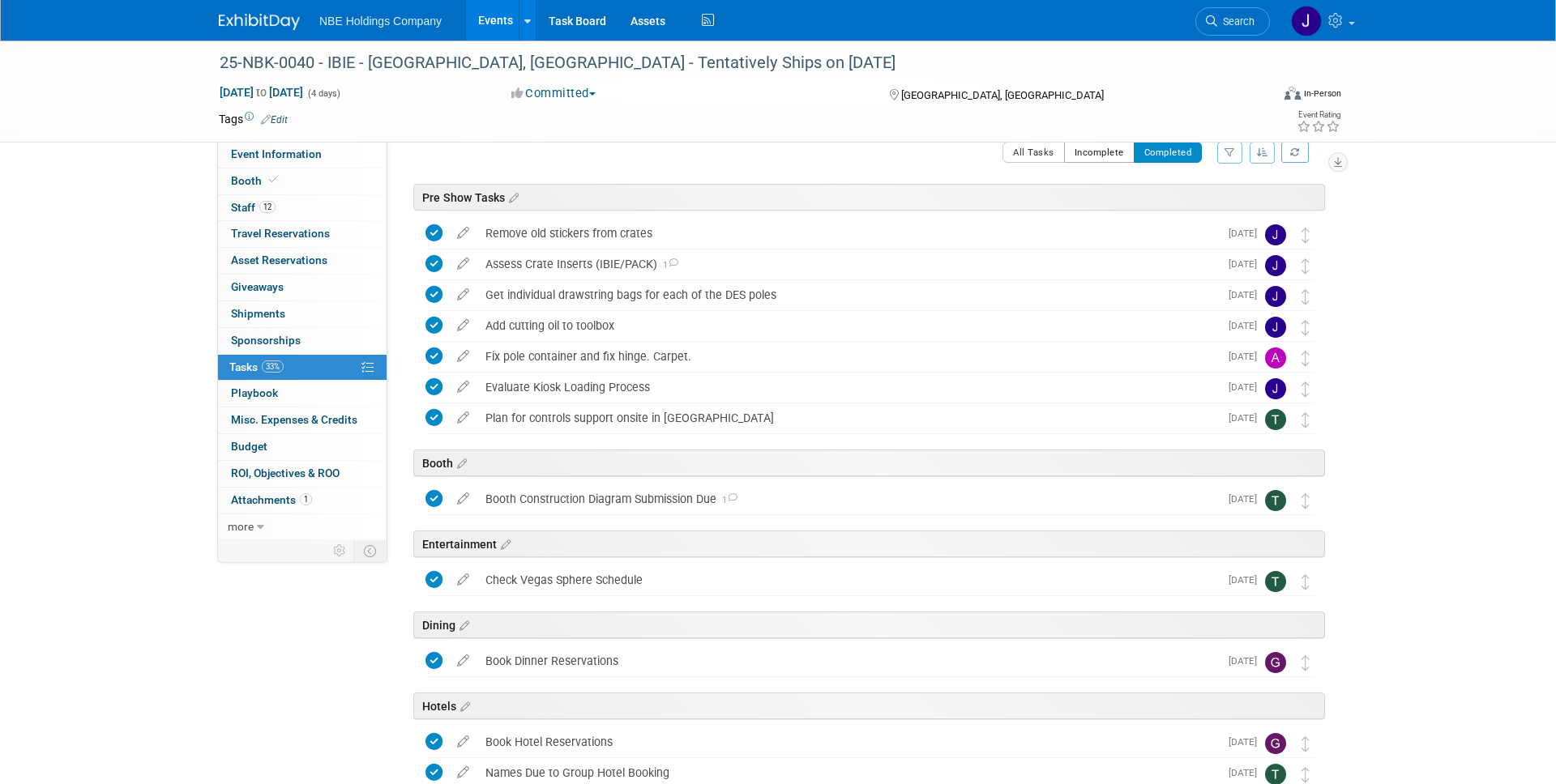
click at [1108, 151] on button "Incomplete" at bounding box center [1099, 152] width 70 height 21
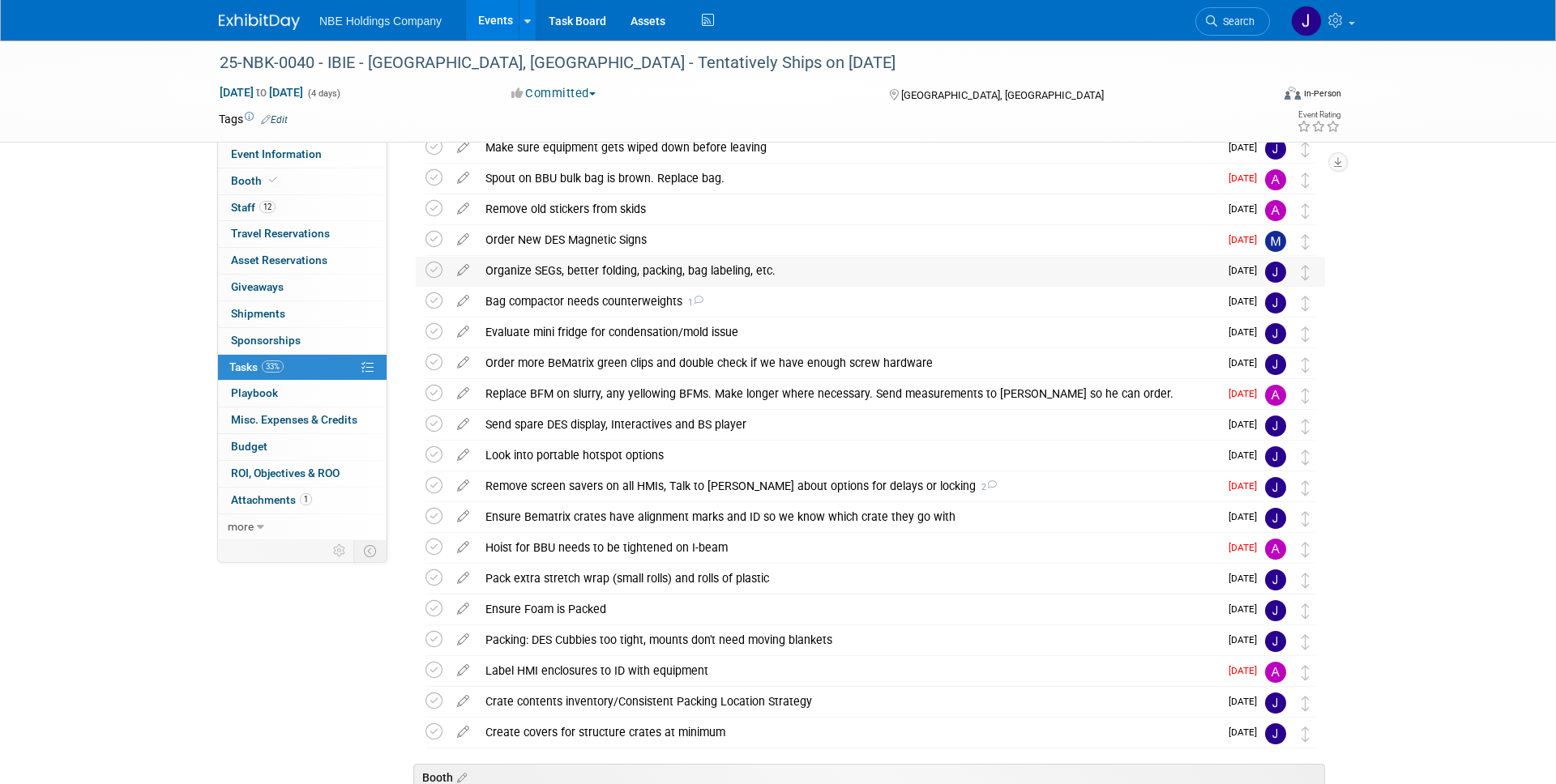
scroll to position [328, 0]
click at [638, 305] on div "Bag compactor needs counterweights 1" at bounding box center [848, 300] width 741 height 28
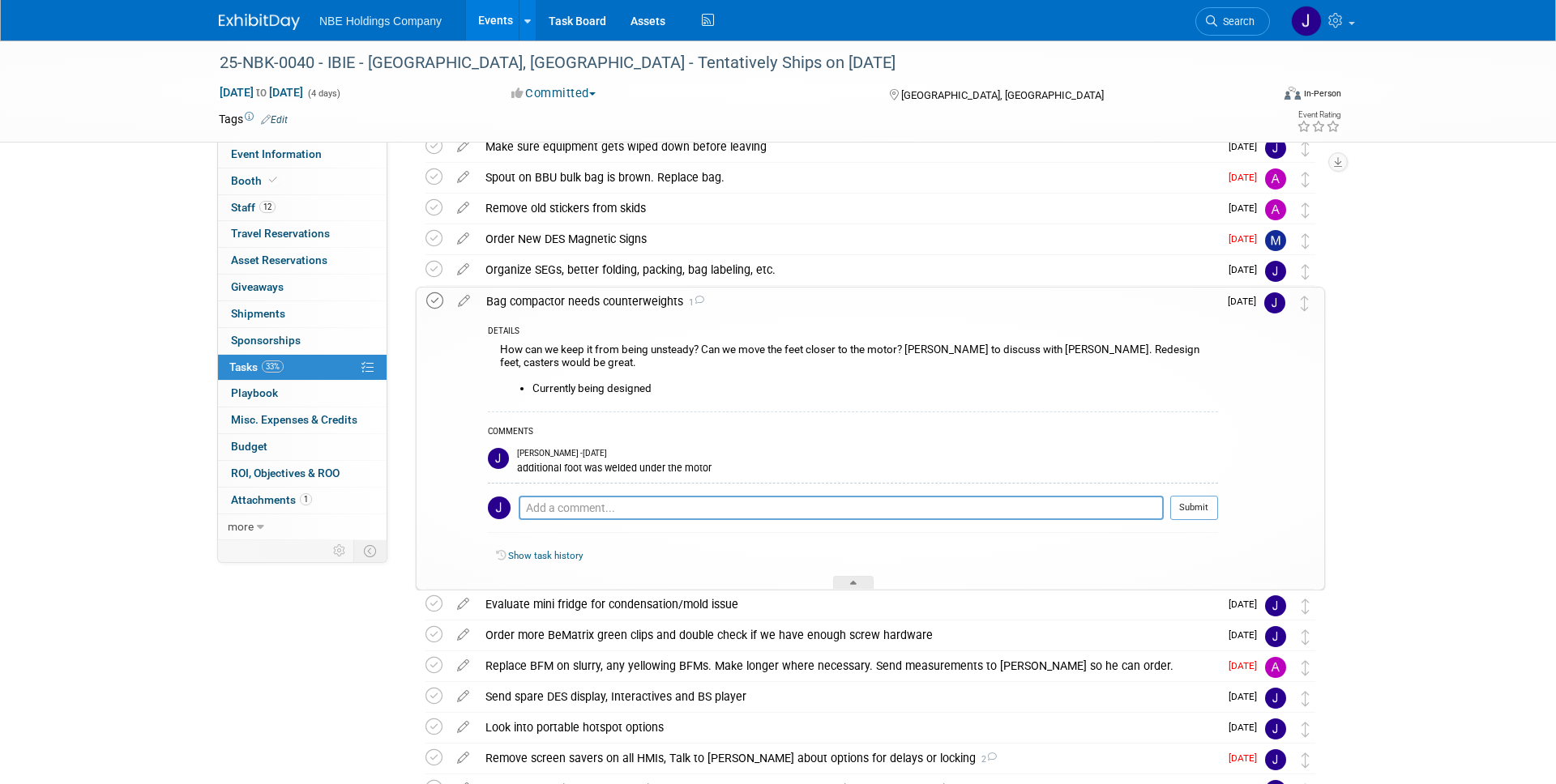
click at [435, 298] on icon at bounding box center [434, 301] width 17 height 17
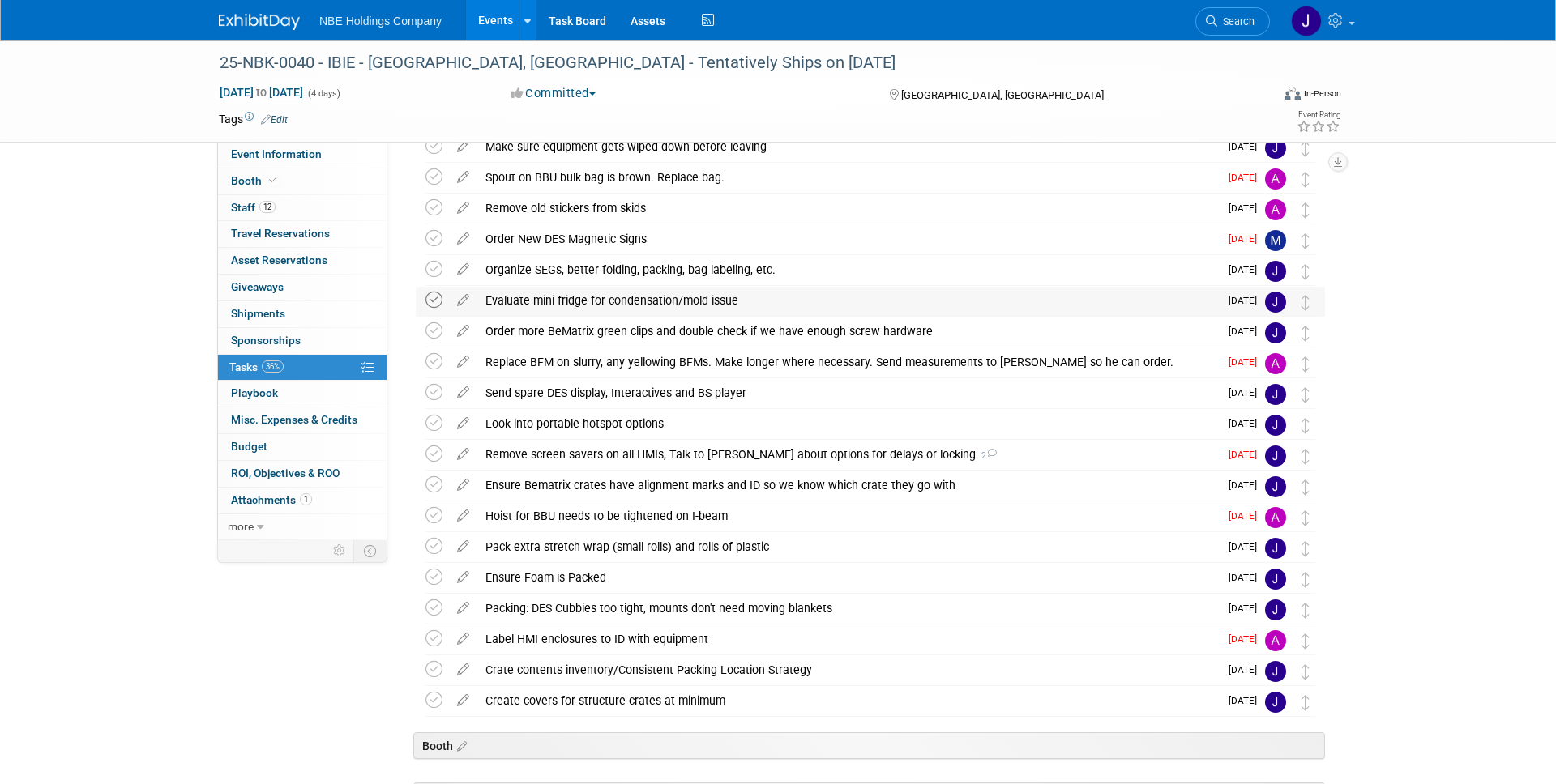
click at [431, 299] on icon at bounding box center [434, 300] width 17 height 17
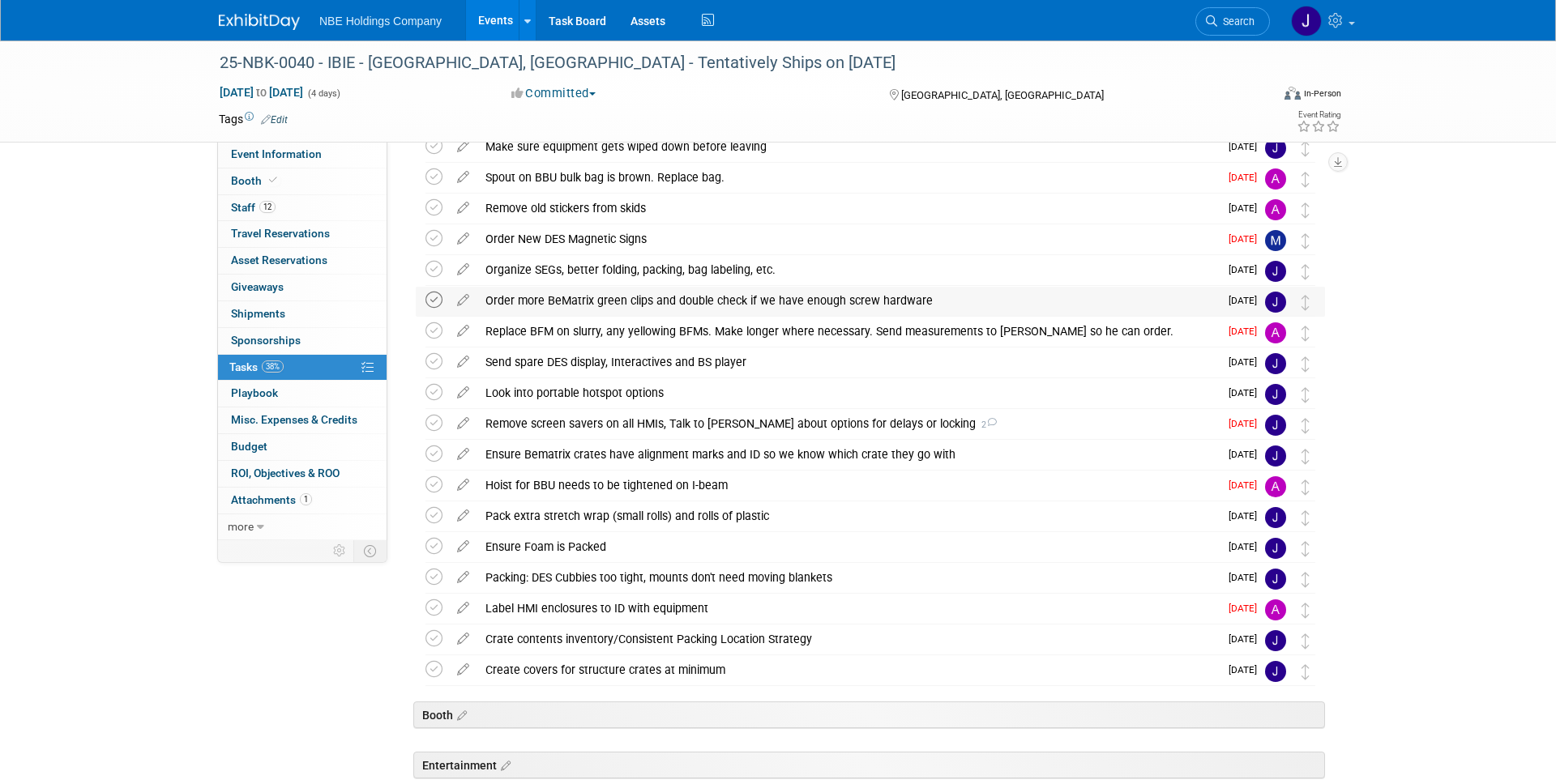
click at [434, 294] on icon at bounding box center [434, 300] width 17 height 17
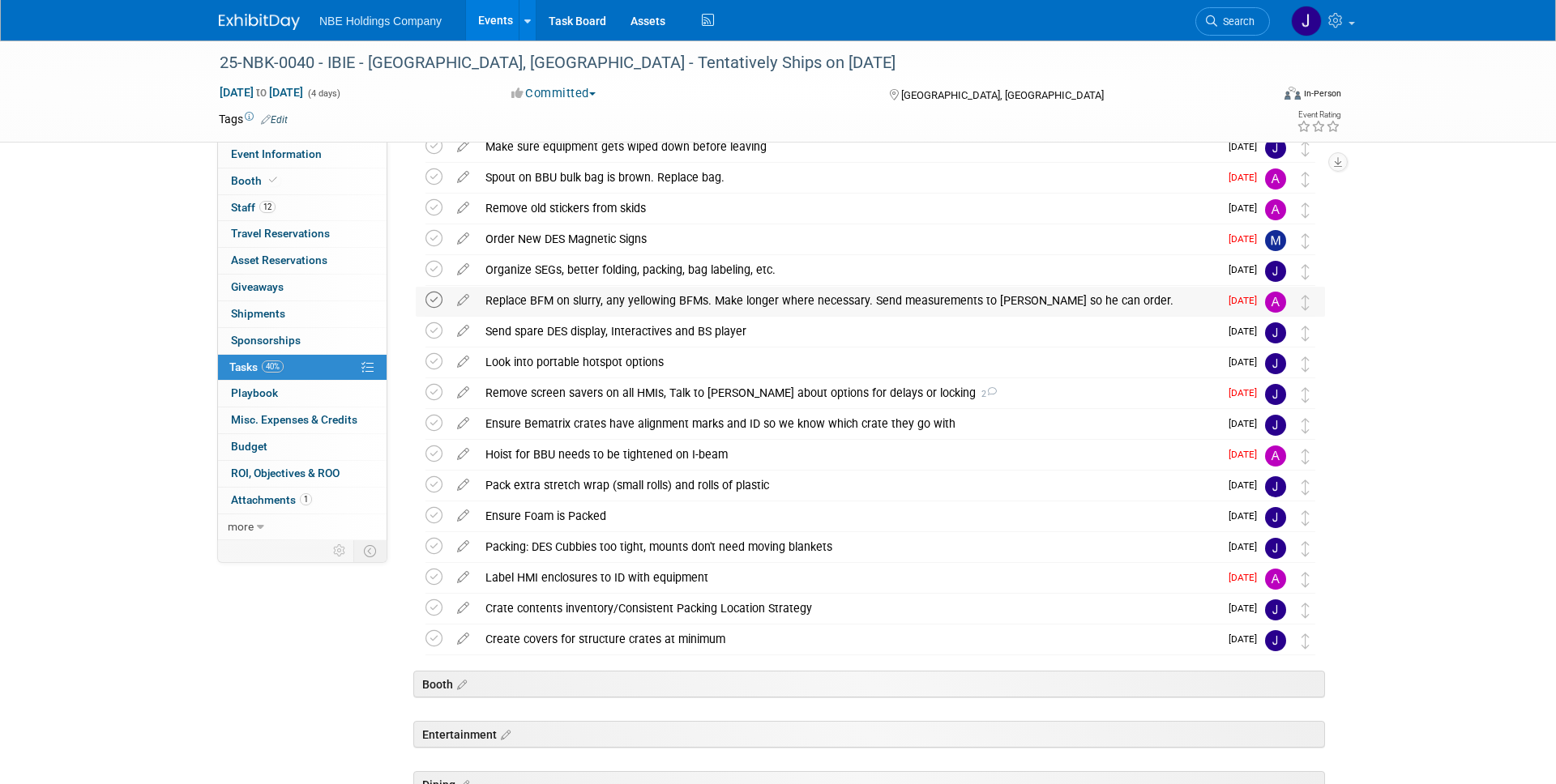
click at [436, 296] on icon at bounding box center [434, 300] width 17 height 17
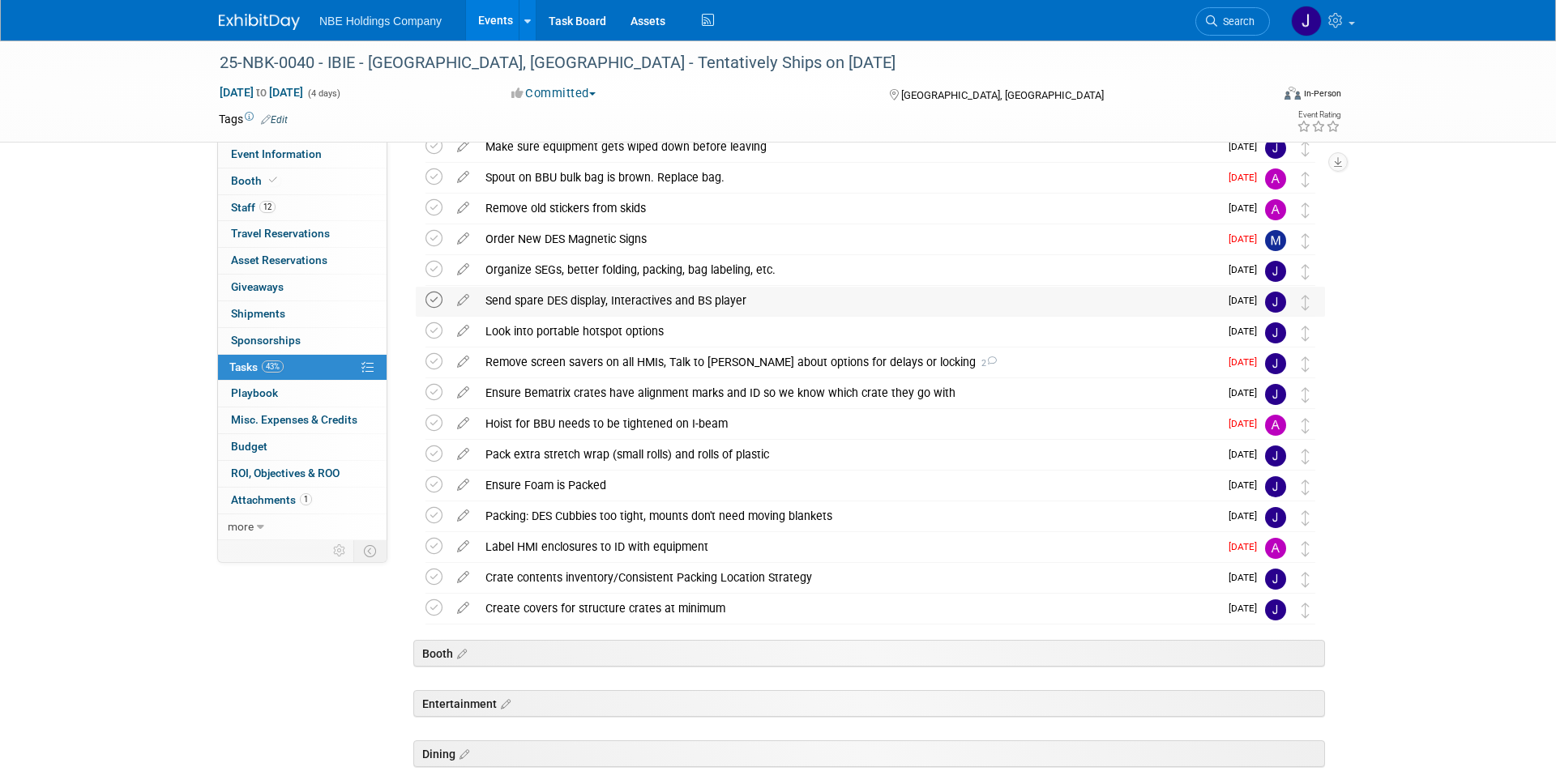
click at [432, 296] on icon at bounding box center [434, 300] width 17 height 17
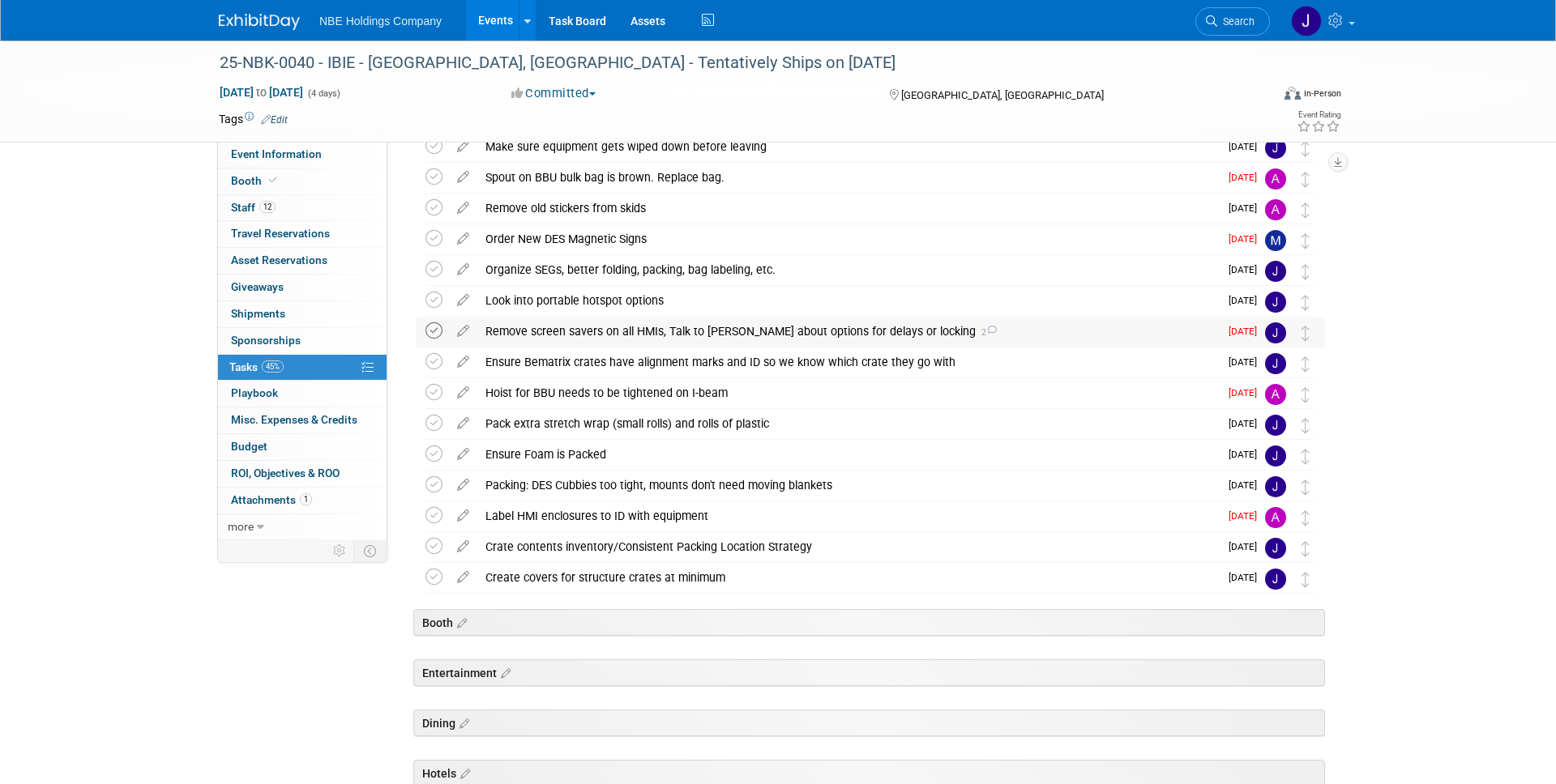
click at [437, 335] on icon at bounding box center [434, 331] width 17 height 17
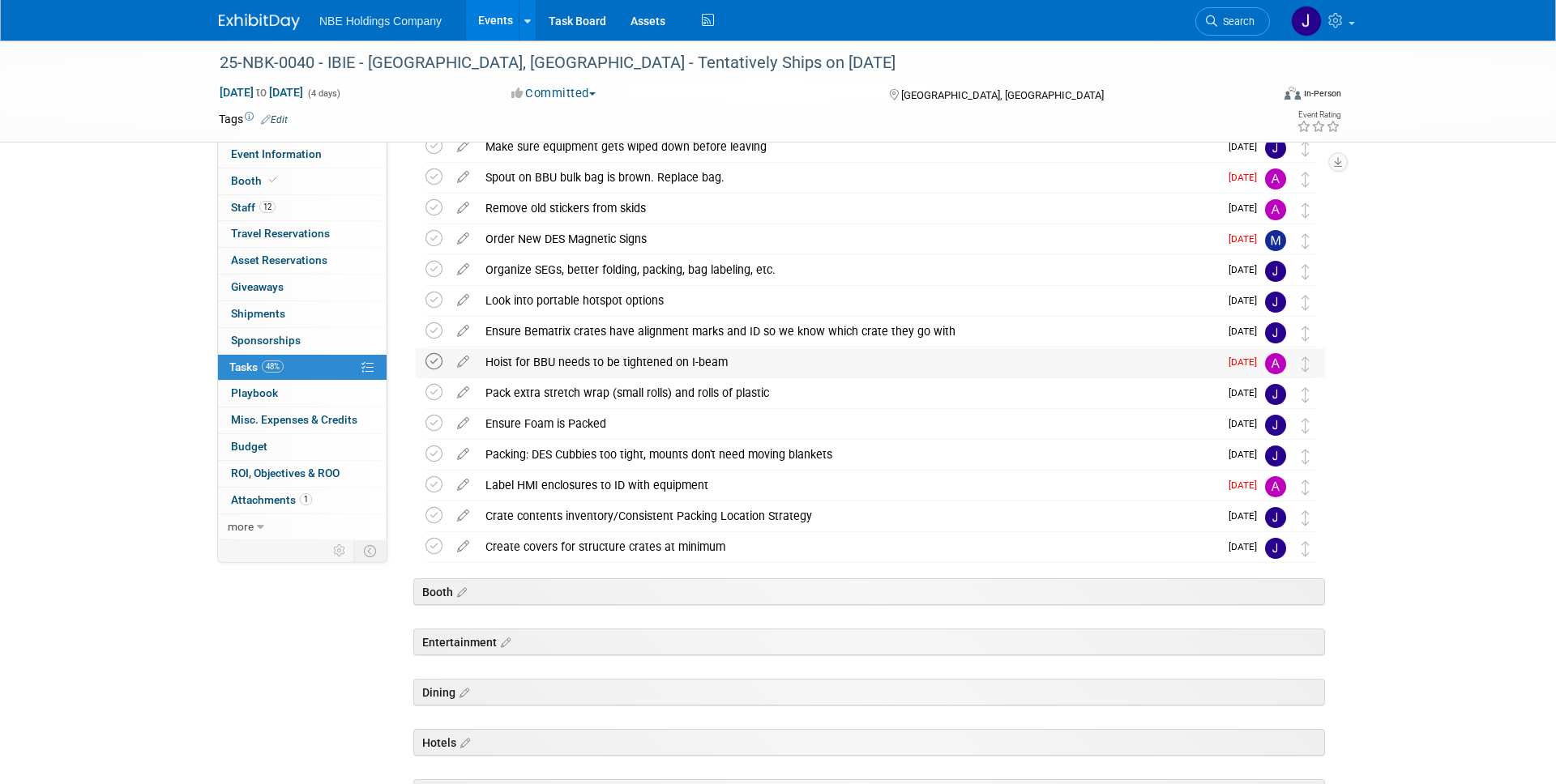
click at [432, 359] on icon at bounding box center [434, 362] width 17 height 17
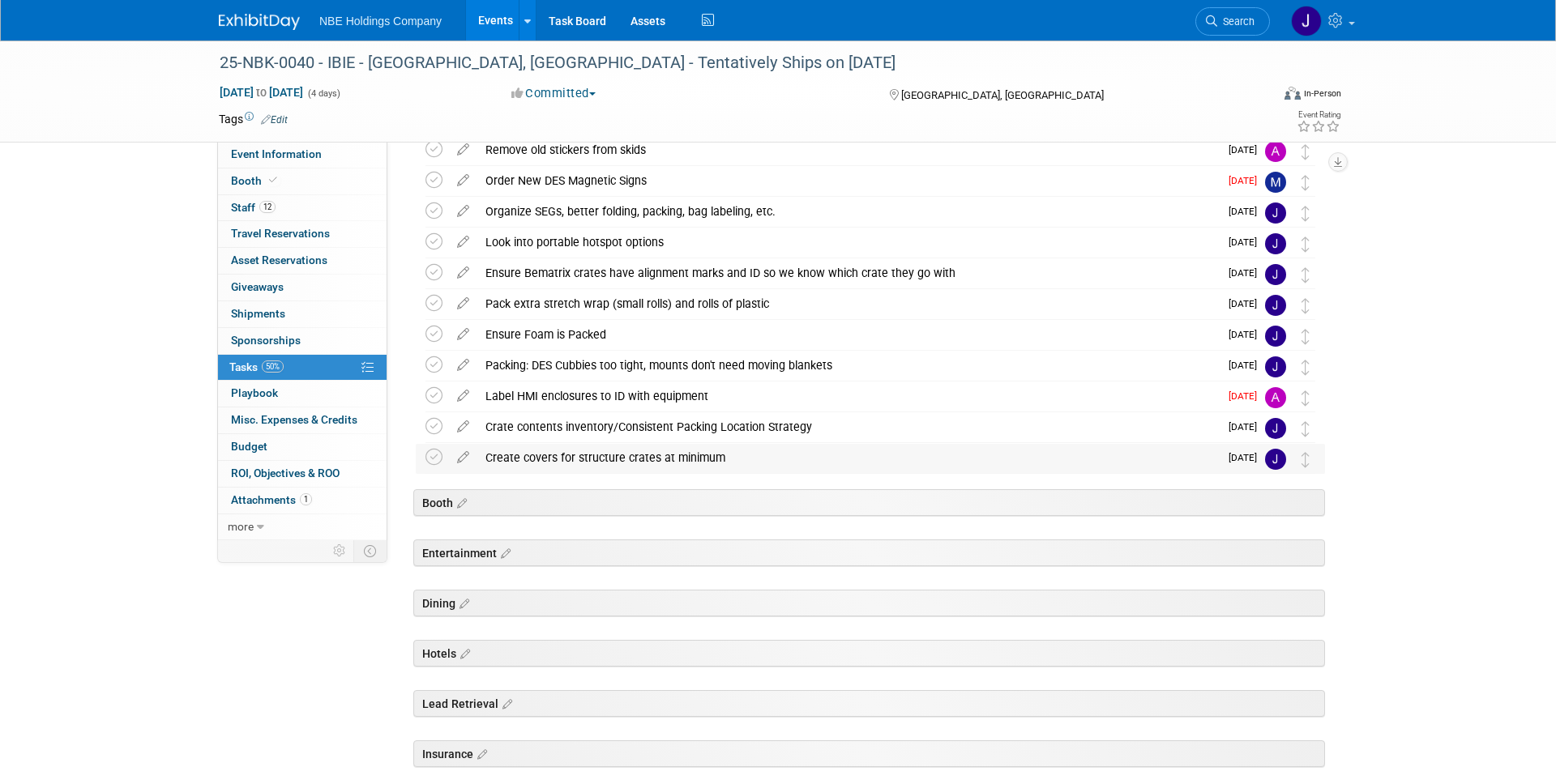
scroll to position [397, 0]
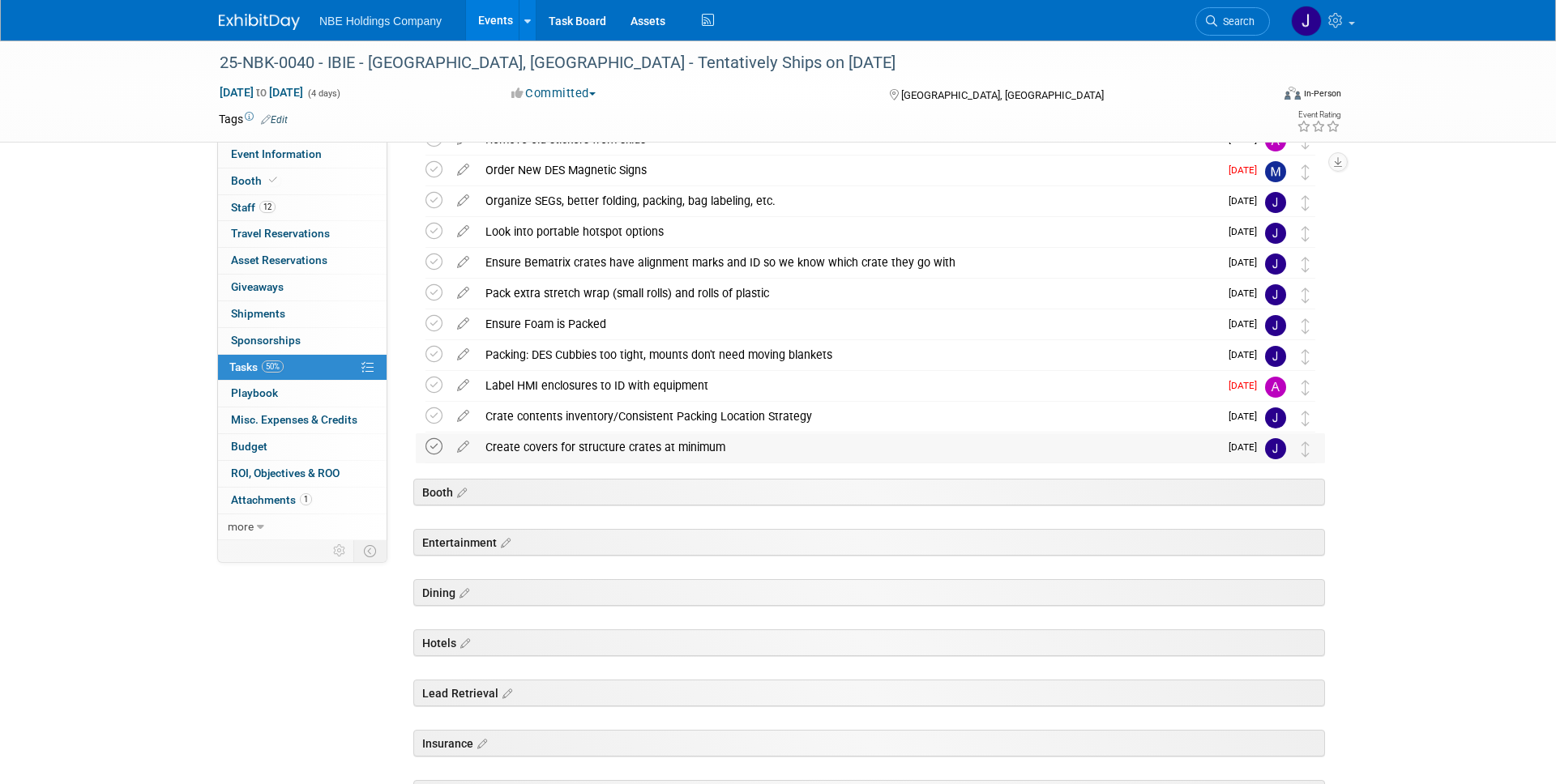
click at [431, 443] on icon at bounding box center [434, 447] width 17 height 17
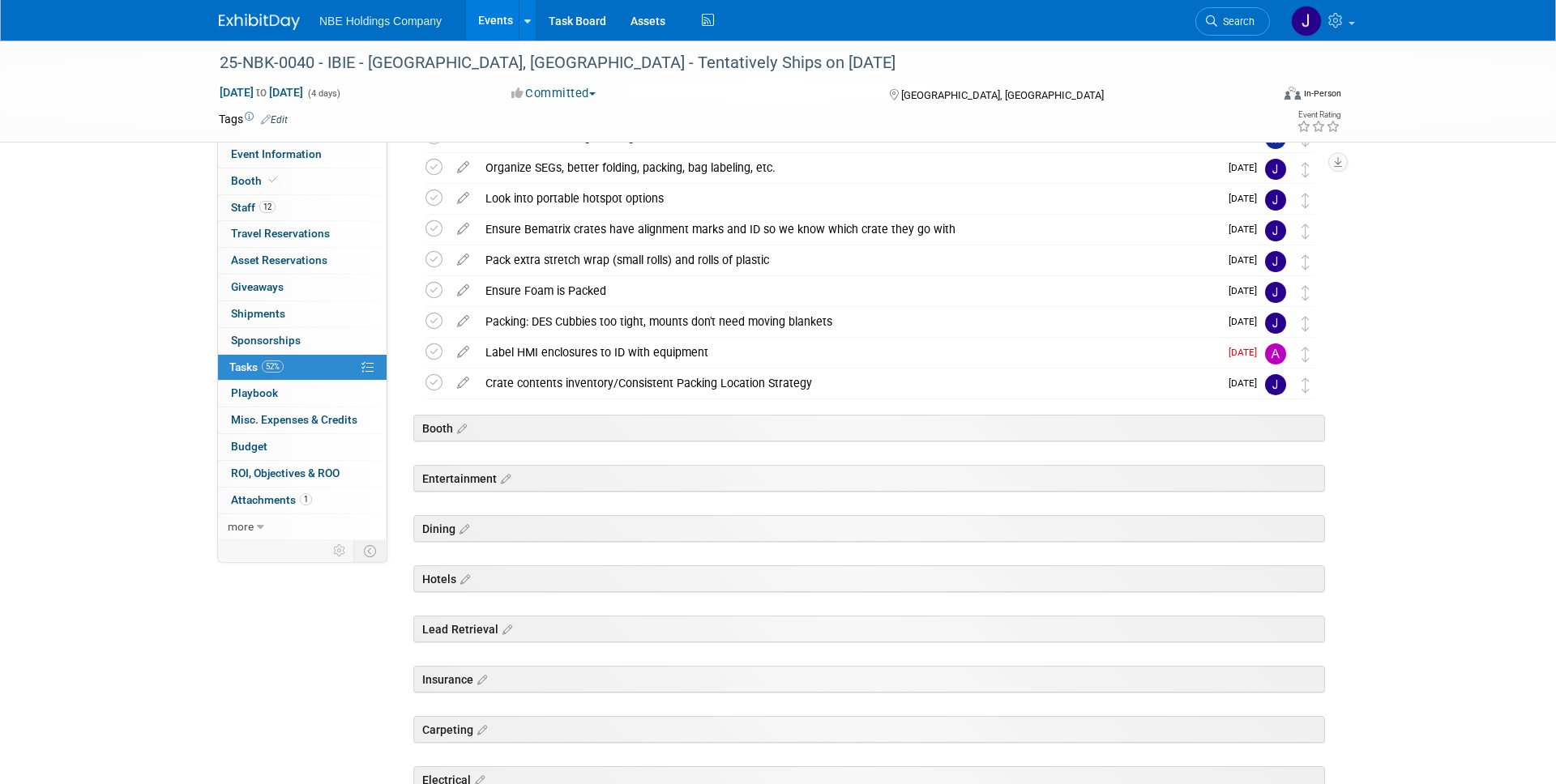
scroll to position [0, 0]
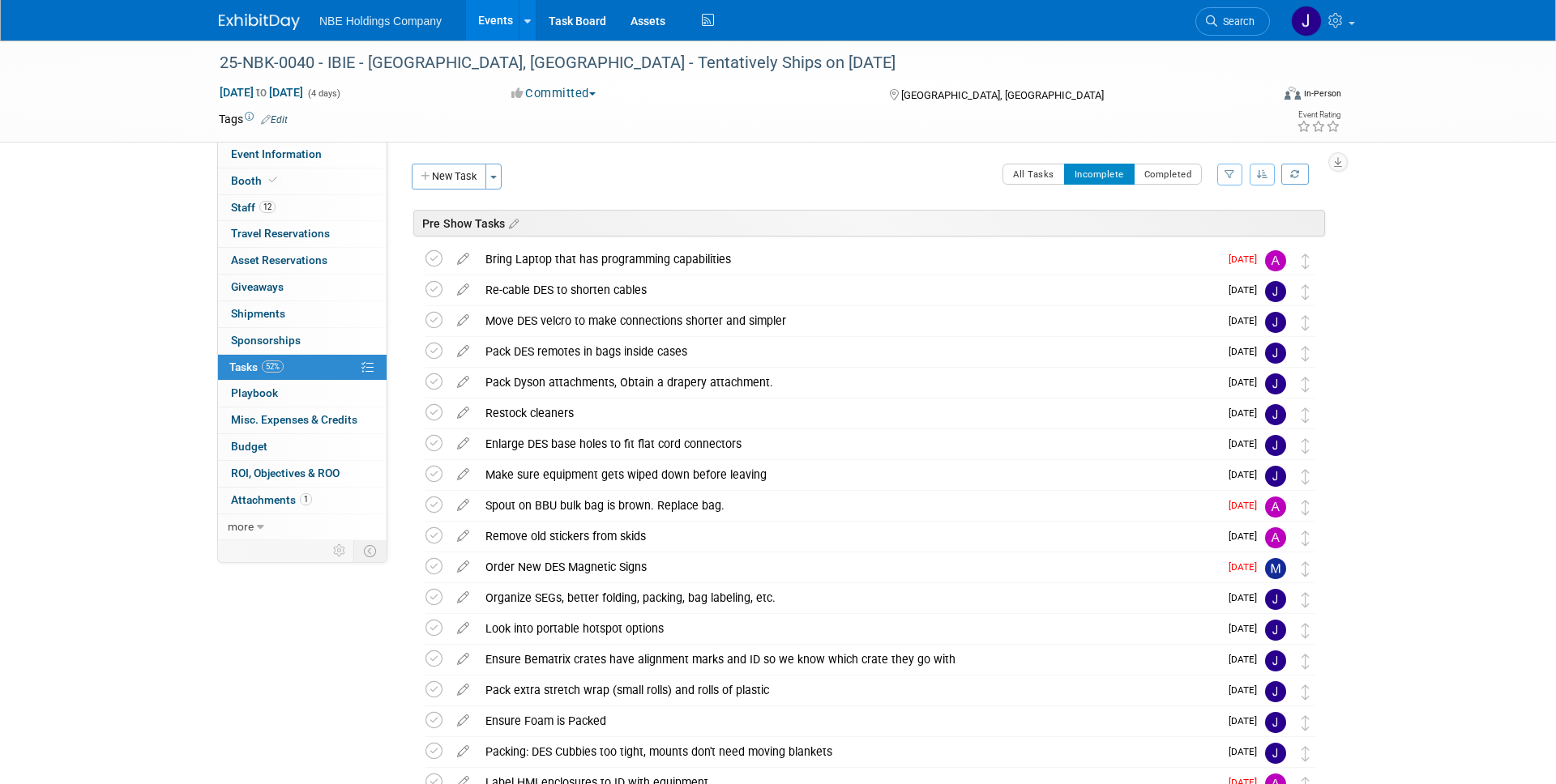
click at [487, 13] on link "Events" at bounding box center [495, 20] width 59 height 41
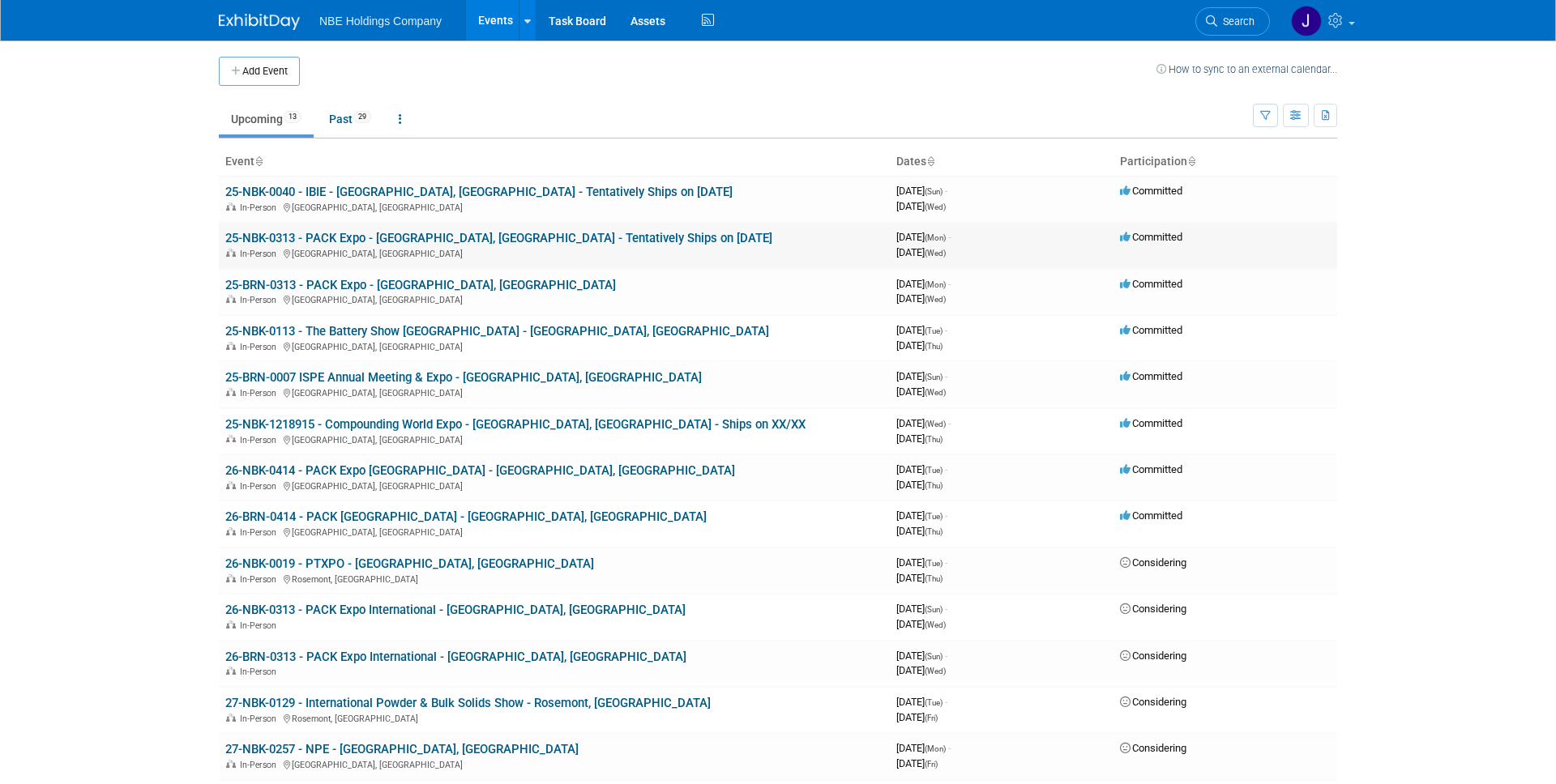
click at [471, 234] on link "25-NBK-0313 - PACK Expo - [GEOGRAPHIC_DATA], [GEOGRAPHIC_DATA] - Tentatively Sh…" at bounding box center [499, 238] width 547 height 14
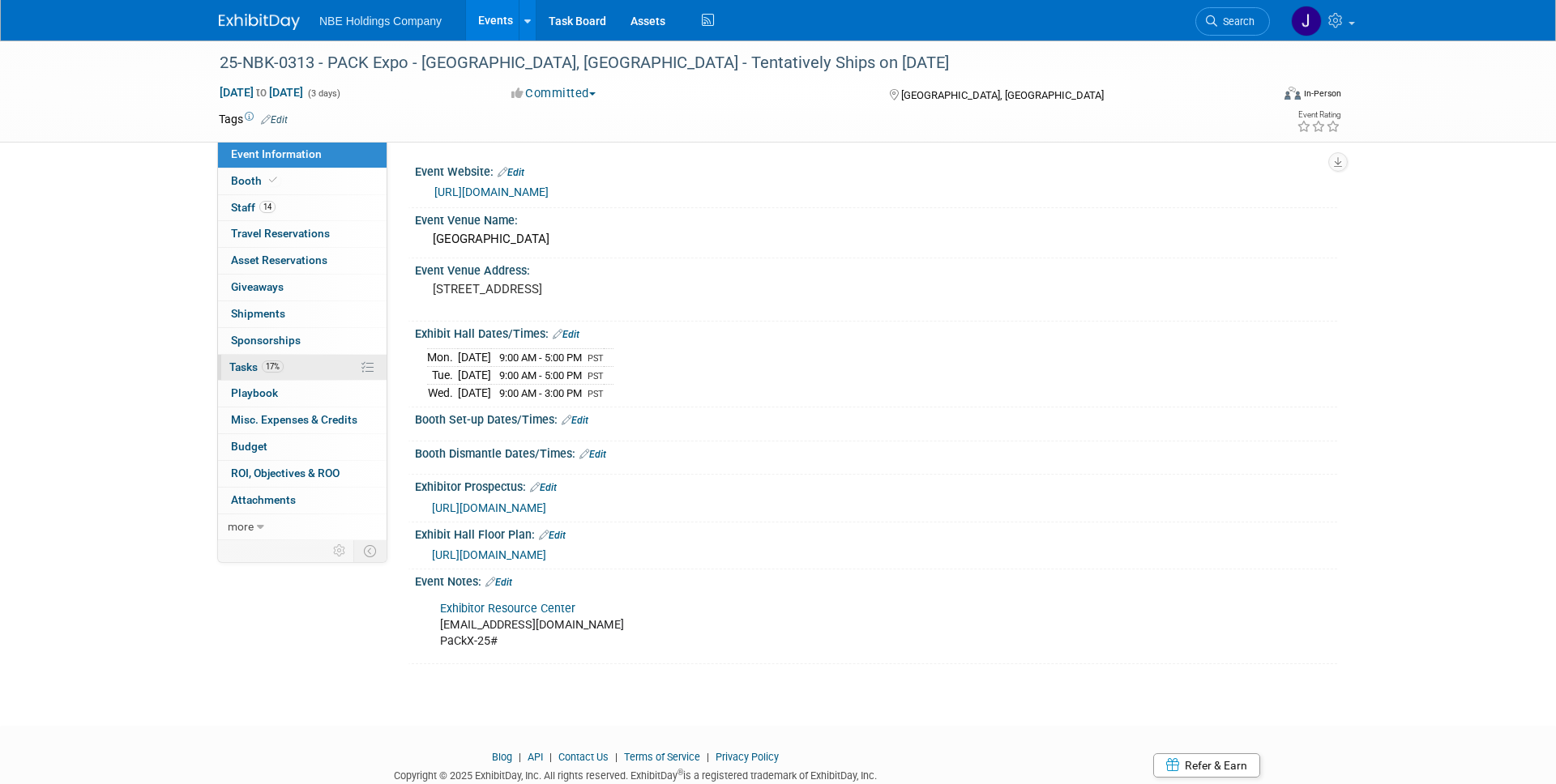
click at [250, 370] on span "Tasks 17%" at bounding box center [256, 367] width 54 height 13
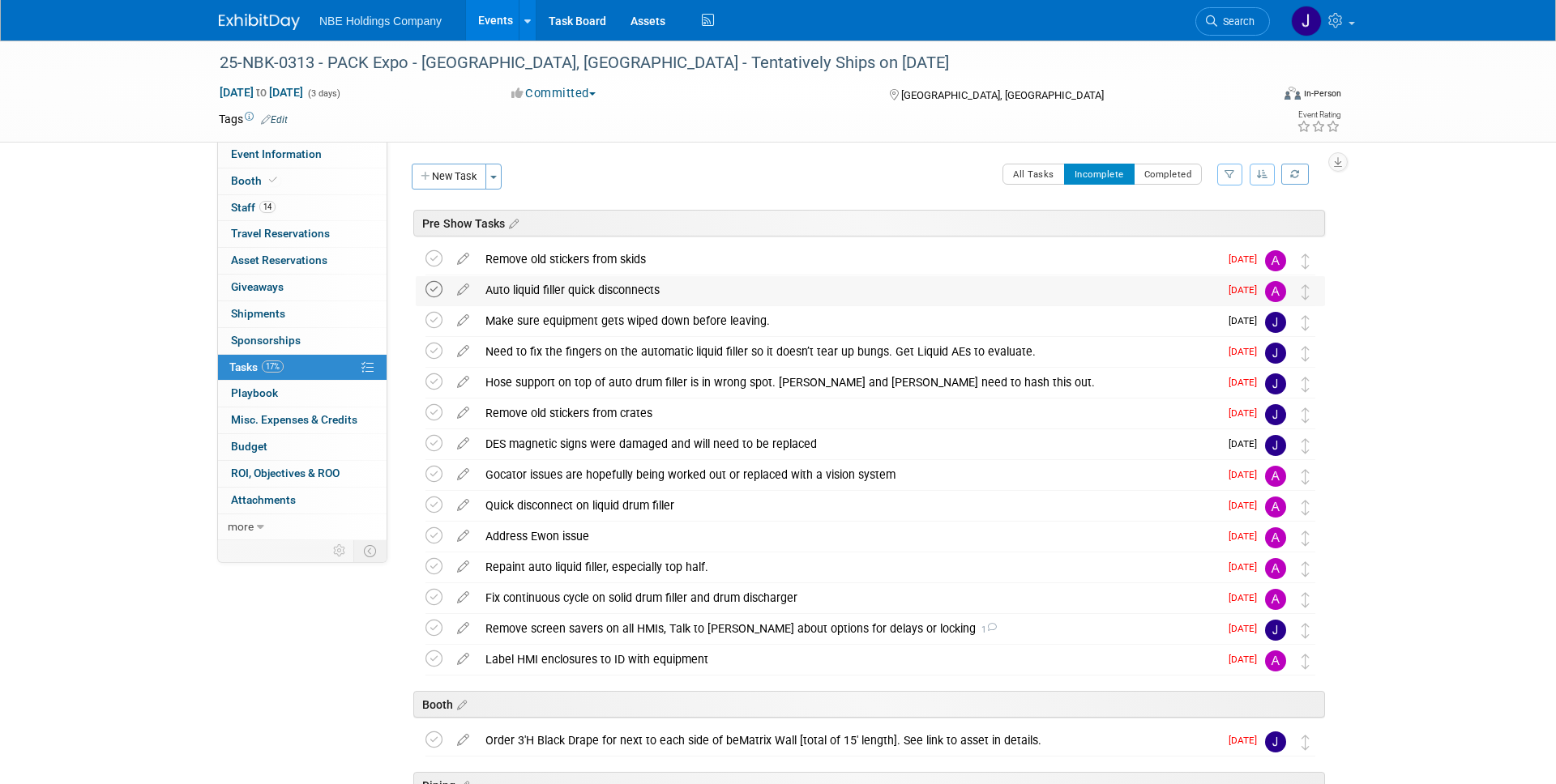
click at [432, 290] on icon at bounding box center [434, 290] width 17 height 17
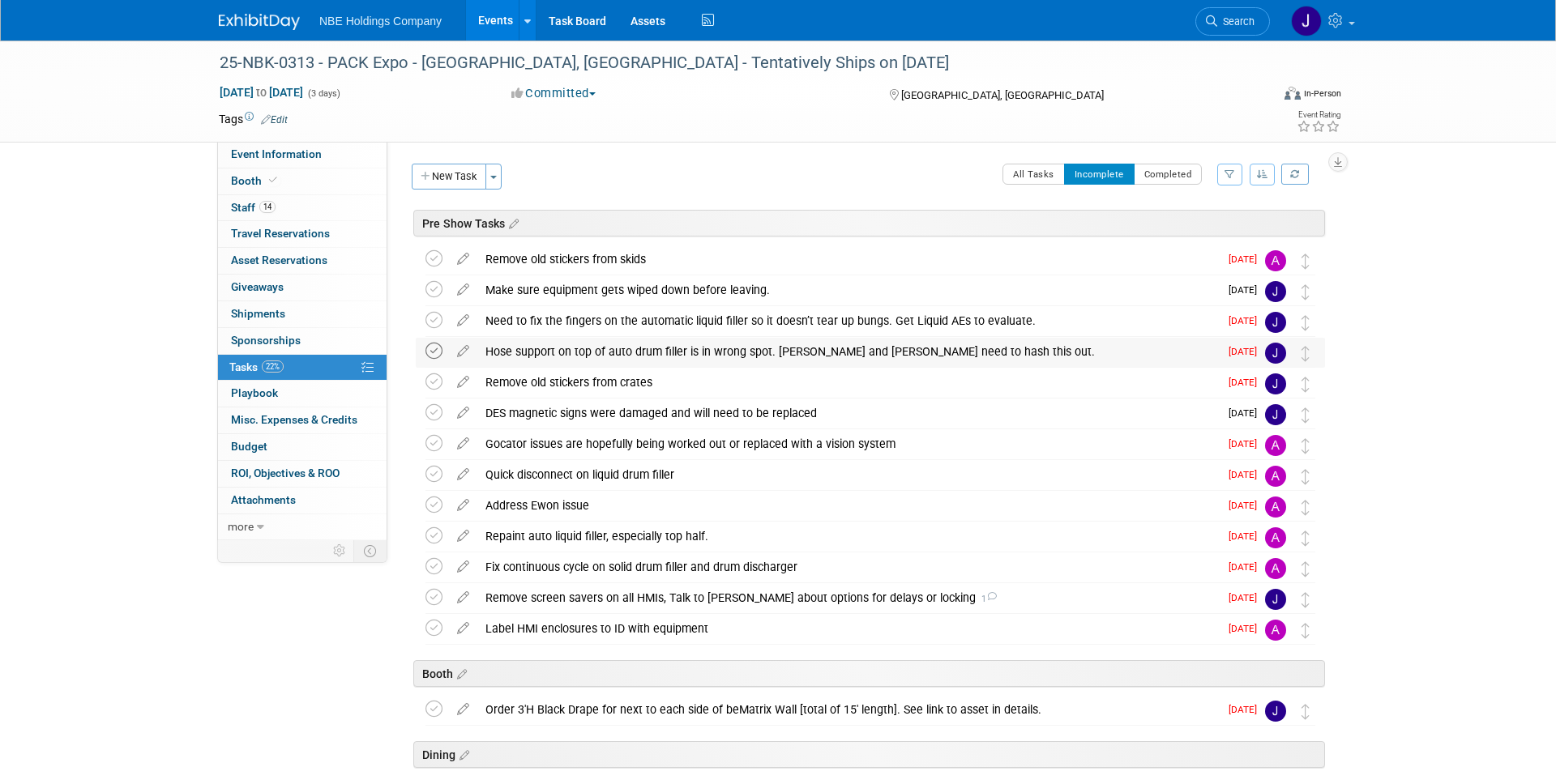
click at [436, 348] on icon at bounding box center [434, 352] width 17 height 17
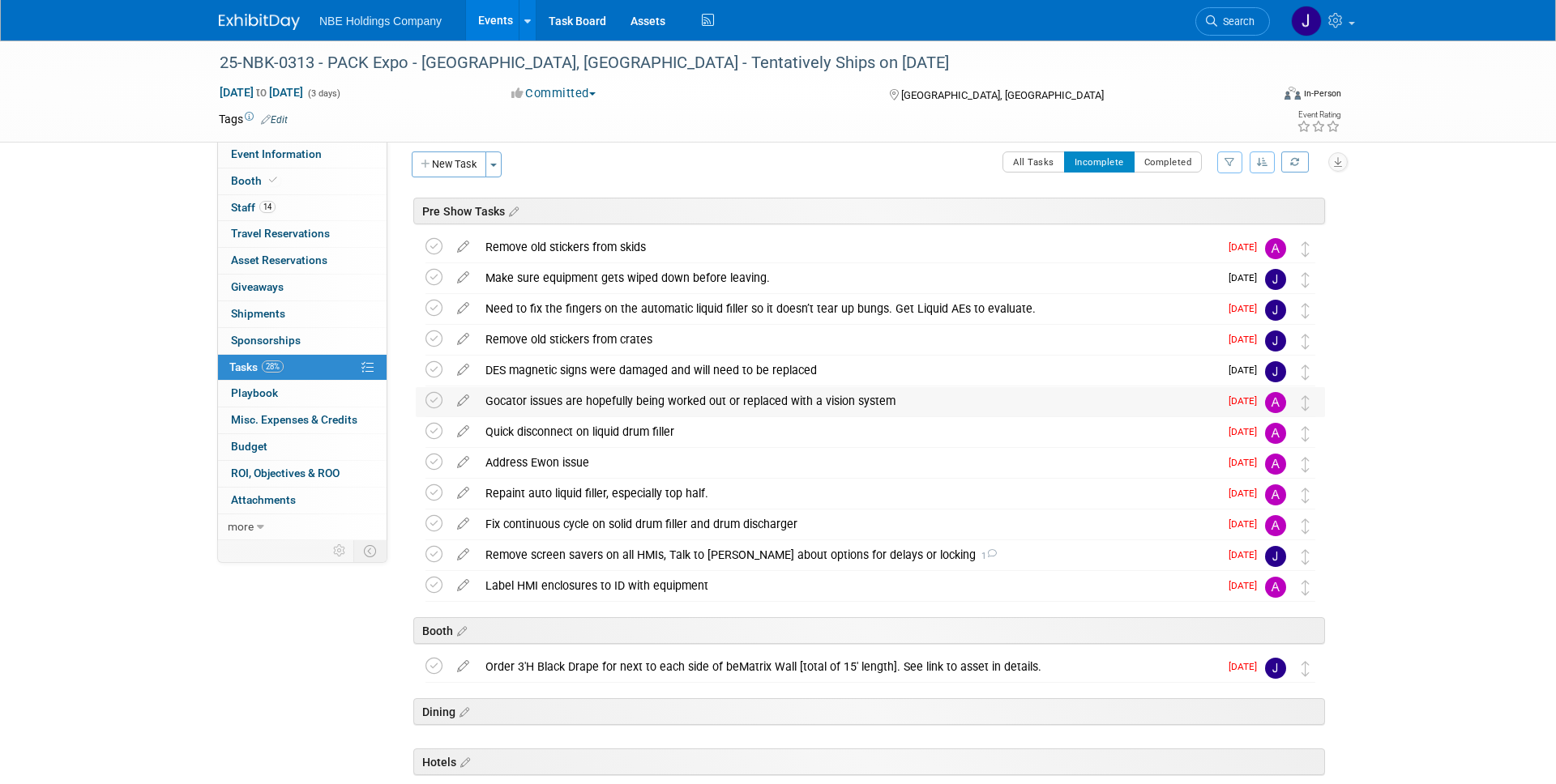
scroll to position [13, 0]
click at [430, 430] on icon at bounding box center [434, 430] width 17 height 17
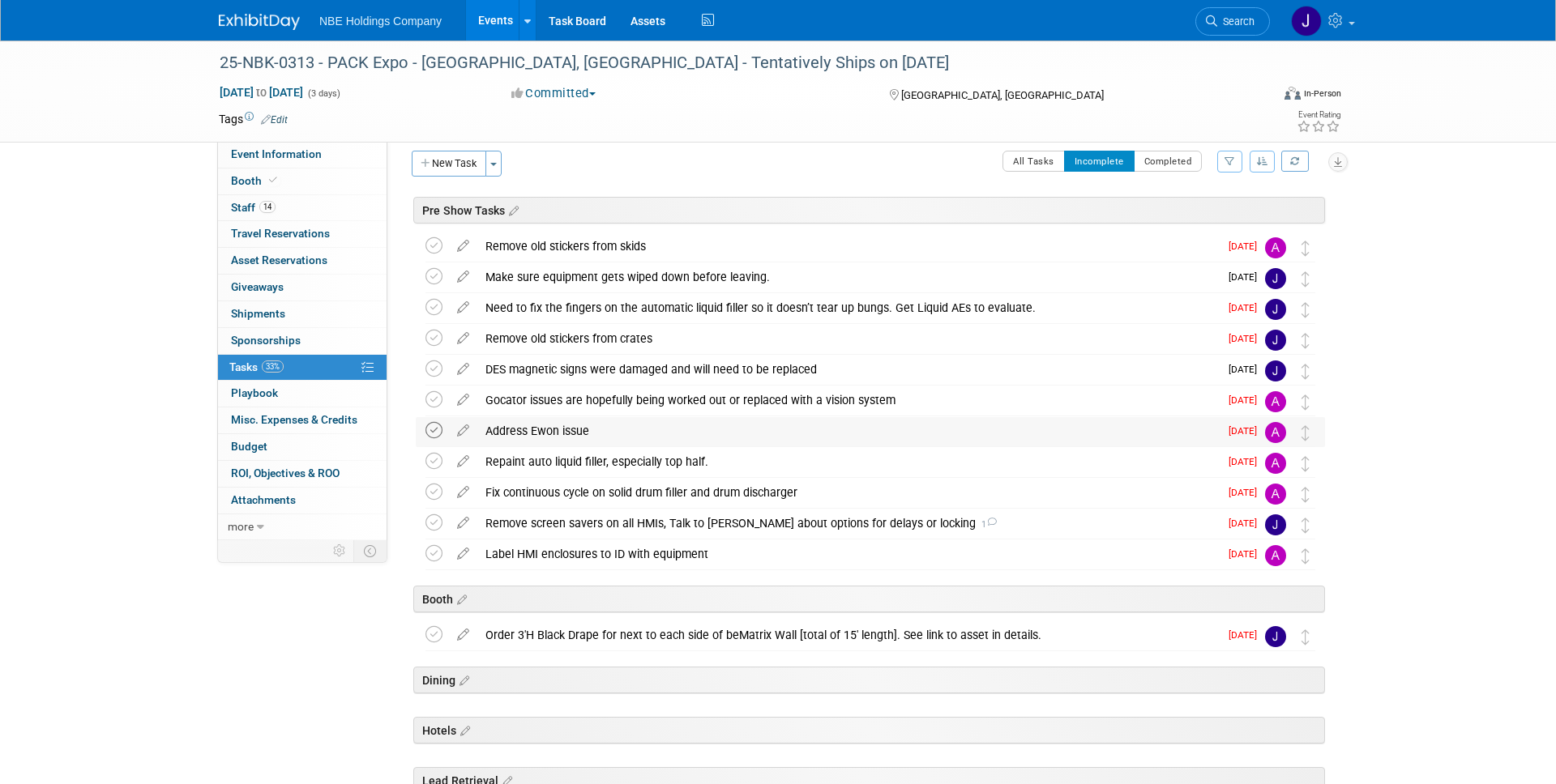
click at [432, 431] on icon at bounding box center [434, 430] width 17 height 17
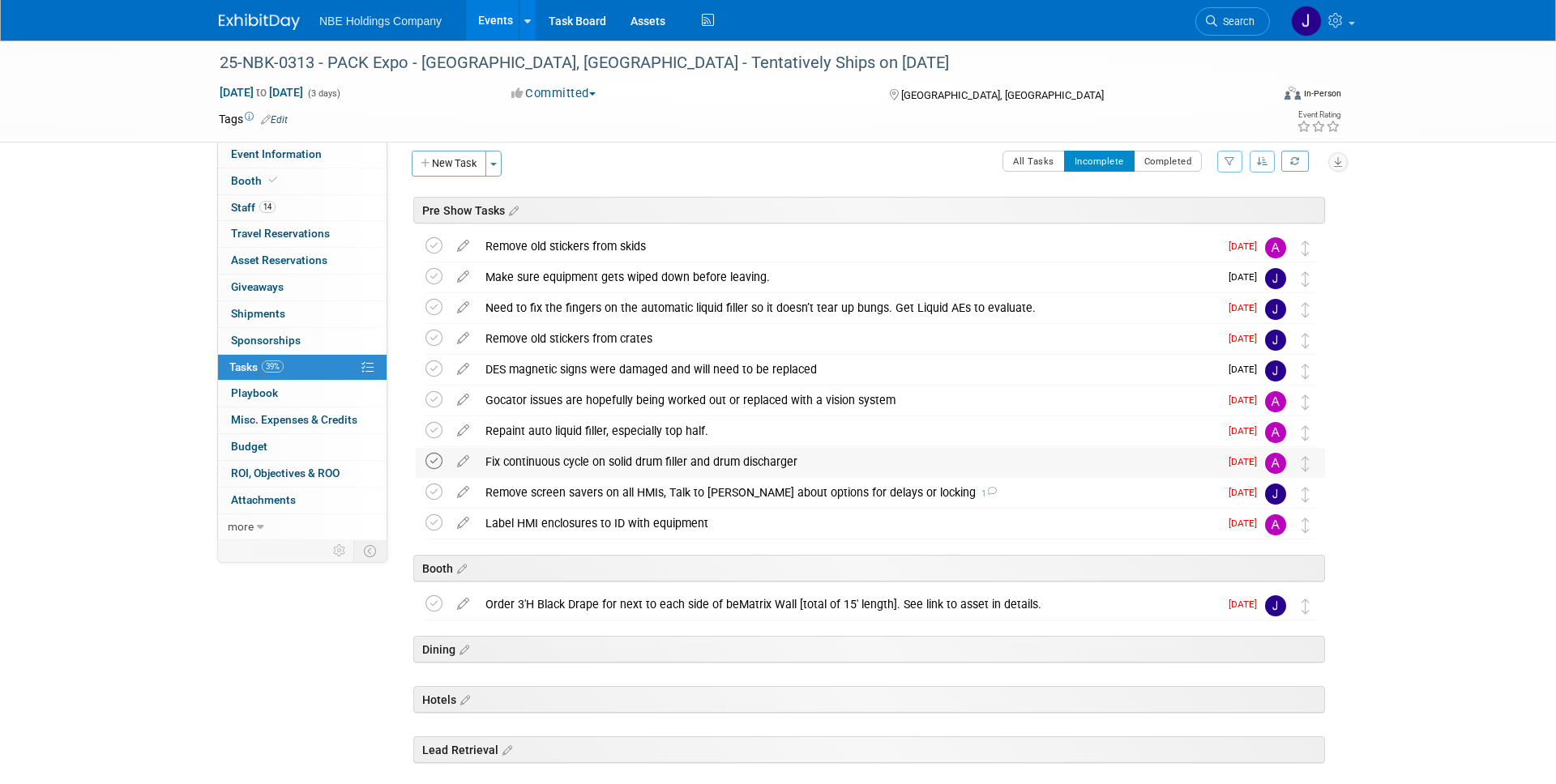
click at [432, 465] on icon at bounding box center [434, 462] width 17 height 17
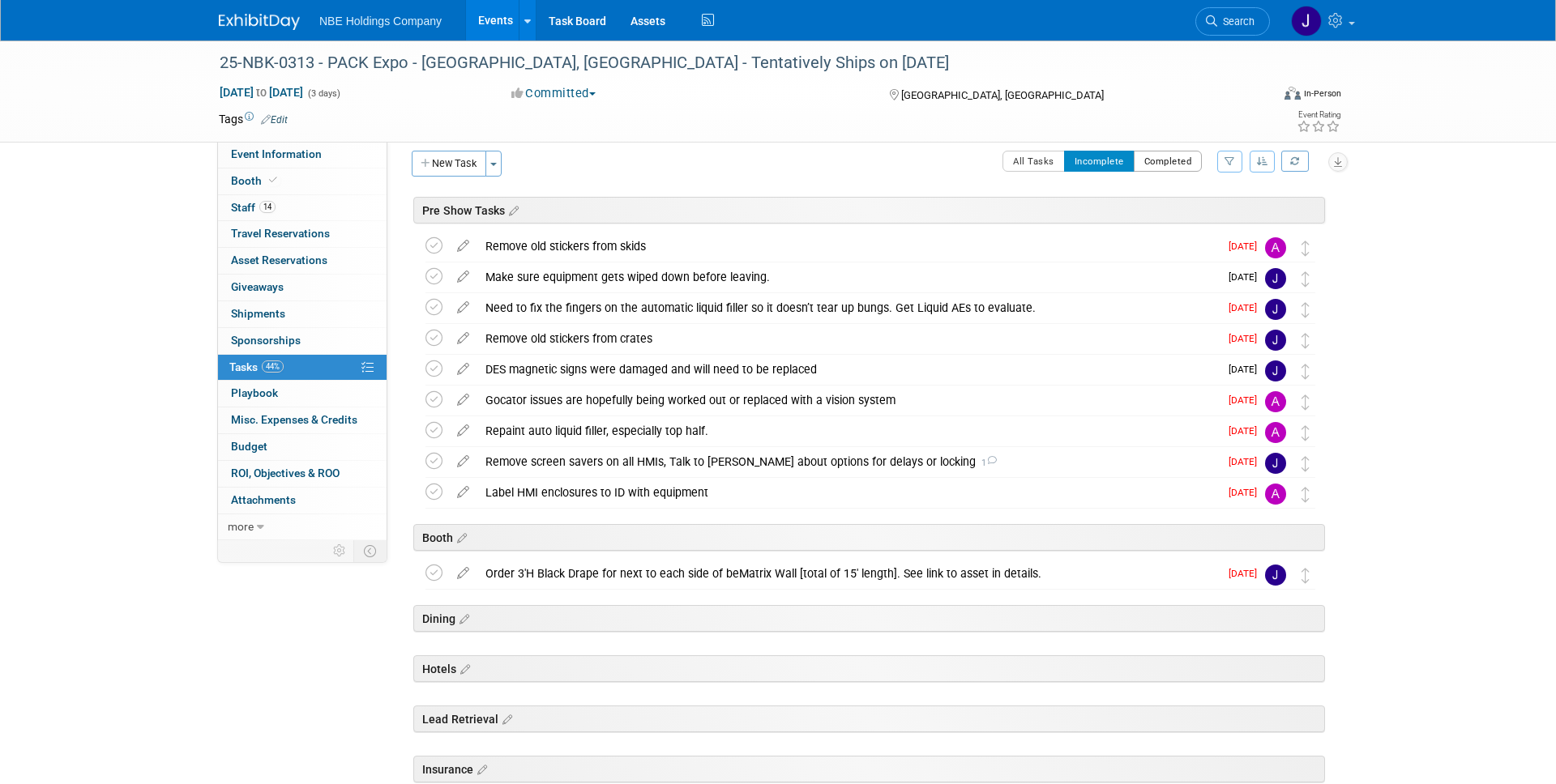
click at [1175, 164] on button "Completed" at bounding box center [1168, 162] width 68 height 21
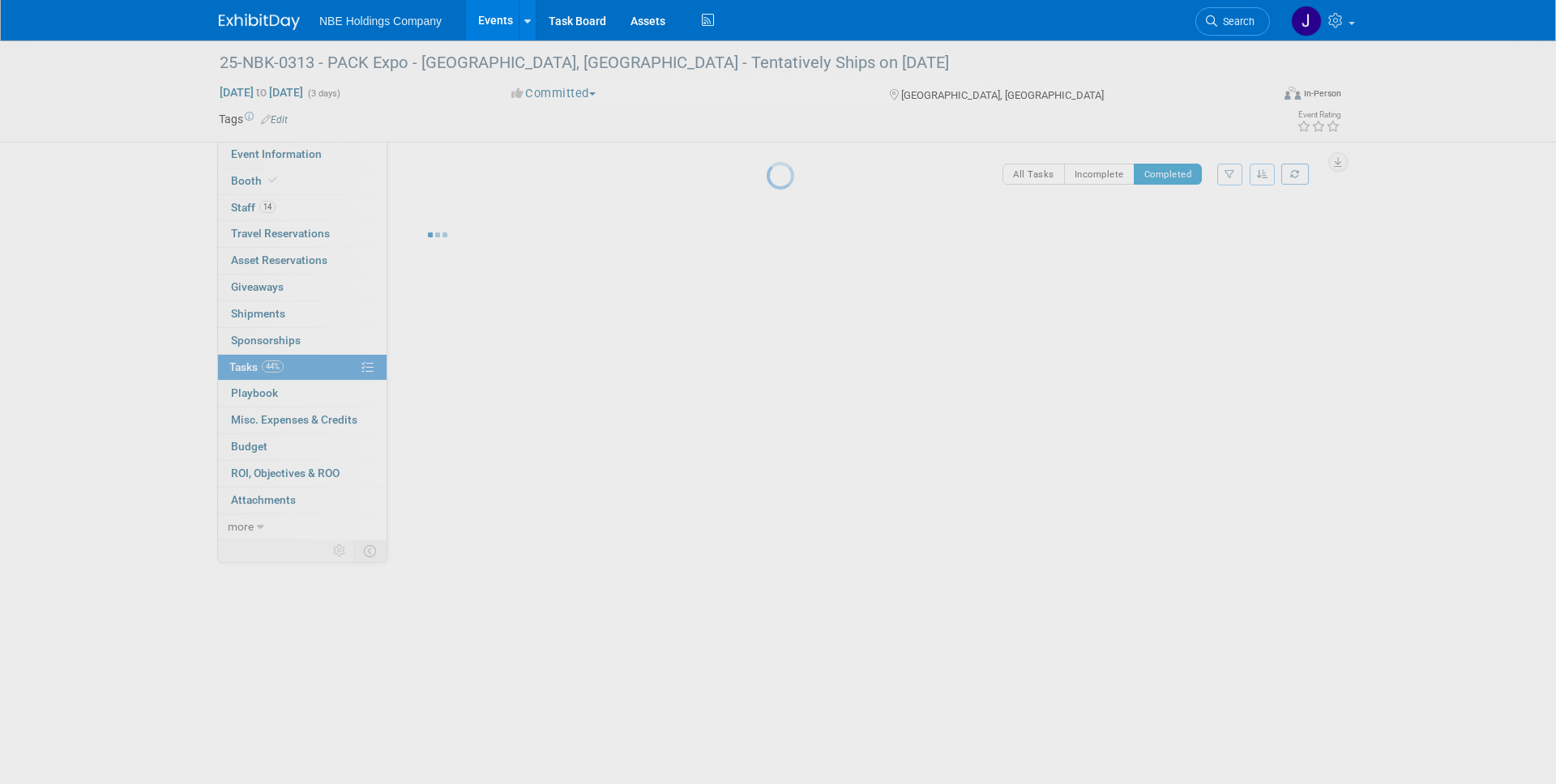
scroll to position [0, 0]
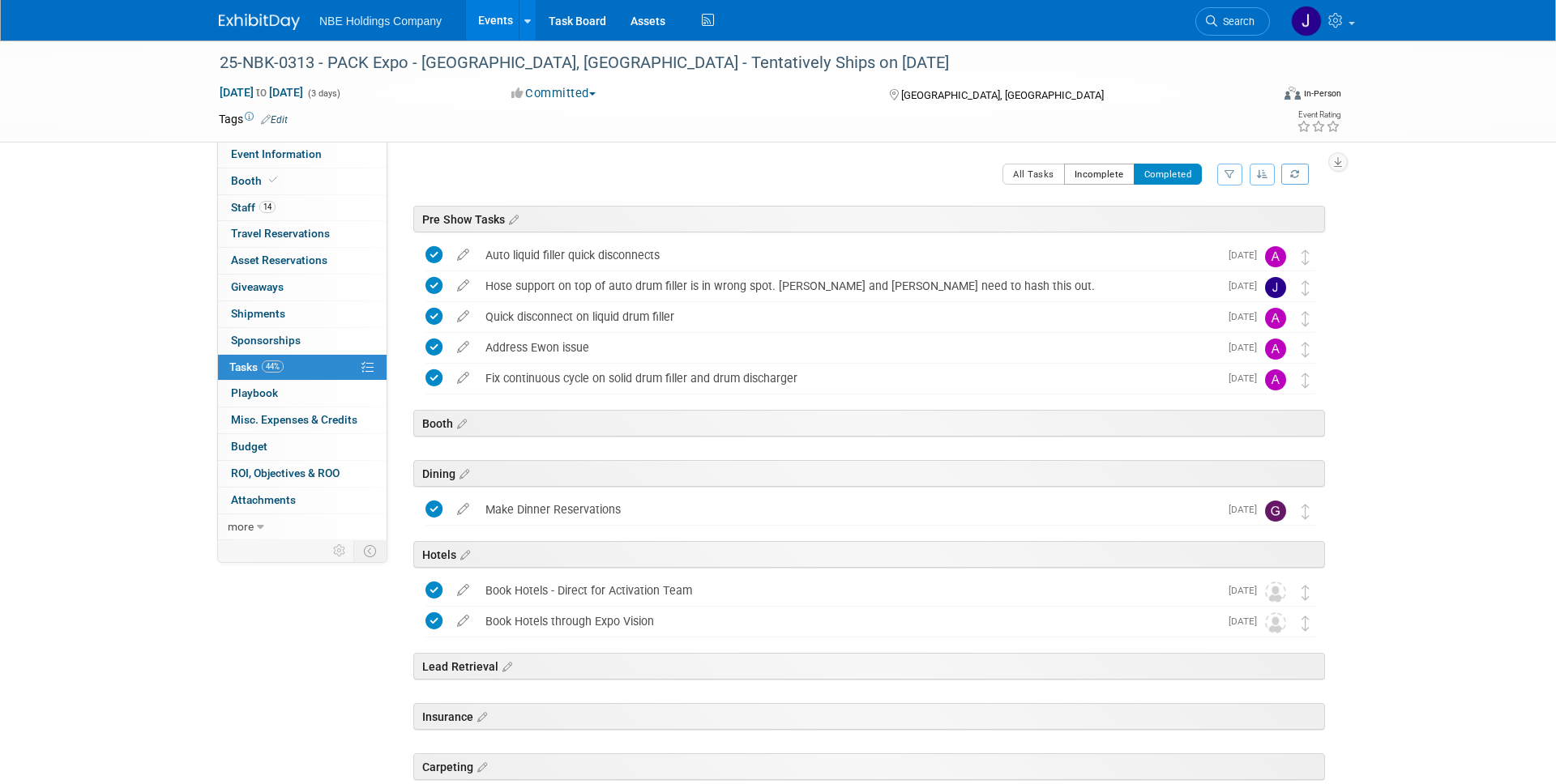
click at [1107, 177] on button "Incomplete" at bounding box center [1099, 174] width 70 height 21
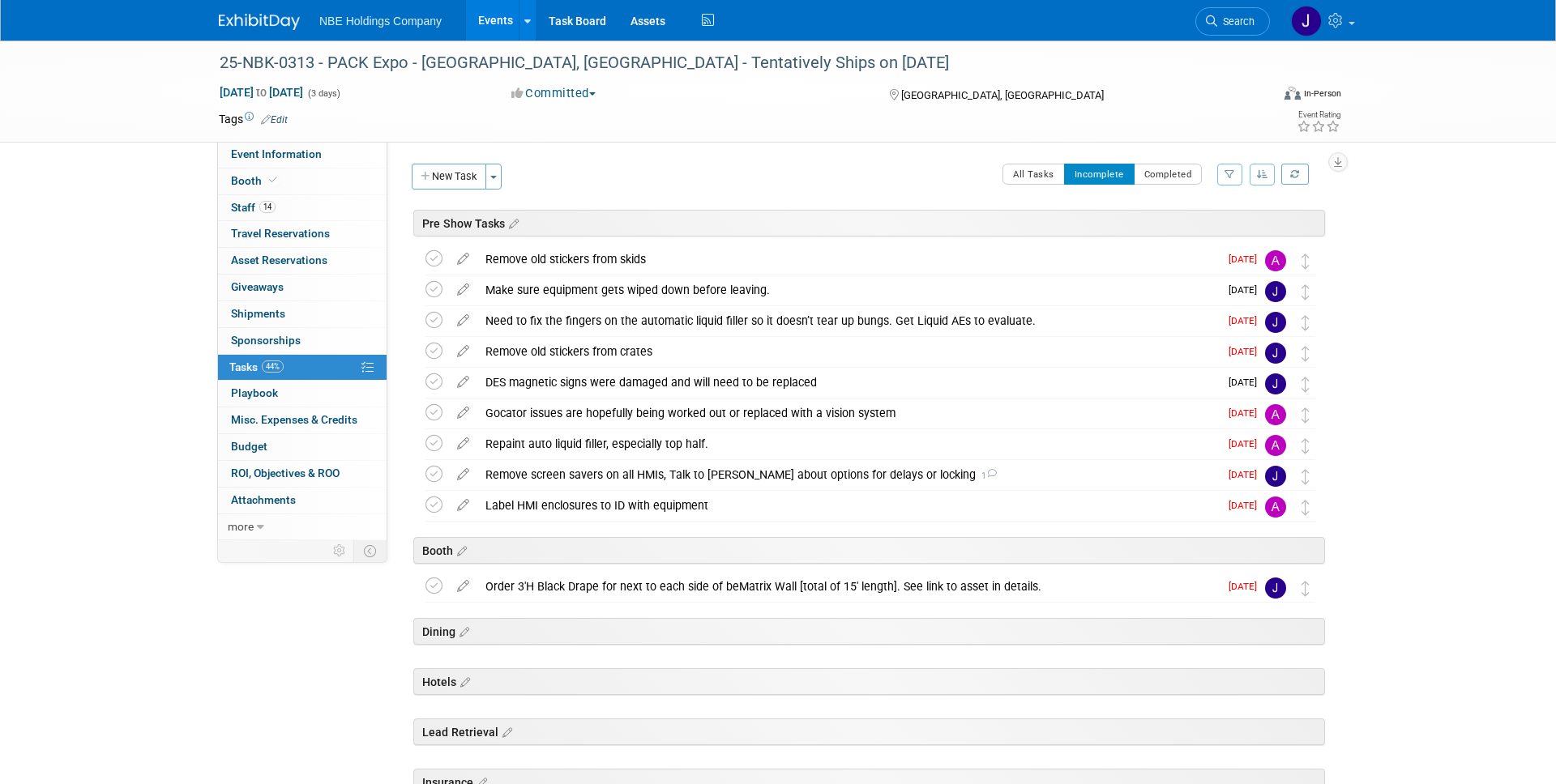
click at [1509, 259] on div "25-NBK-0313 - PACK Expo - Las Vegas, NV - Tentatively Ships on 9/19/2025 Sep 29…" at bounding box center [778, 622] width 1556 height 1164
click at [119, 195] on div "25-NBK-0313 - PACK Expo - Las Vegas, NV - Tentatively Ships on 9/19/2025 Sep 29…" at bounding box center [778, 622] width 1556 height 1164
click at [763, 118] on td at bounding box center [719, 119] width 862 height 16
